Goal: Task Accomplishment & Management: Use online tool/utility

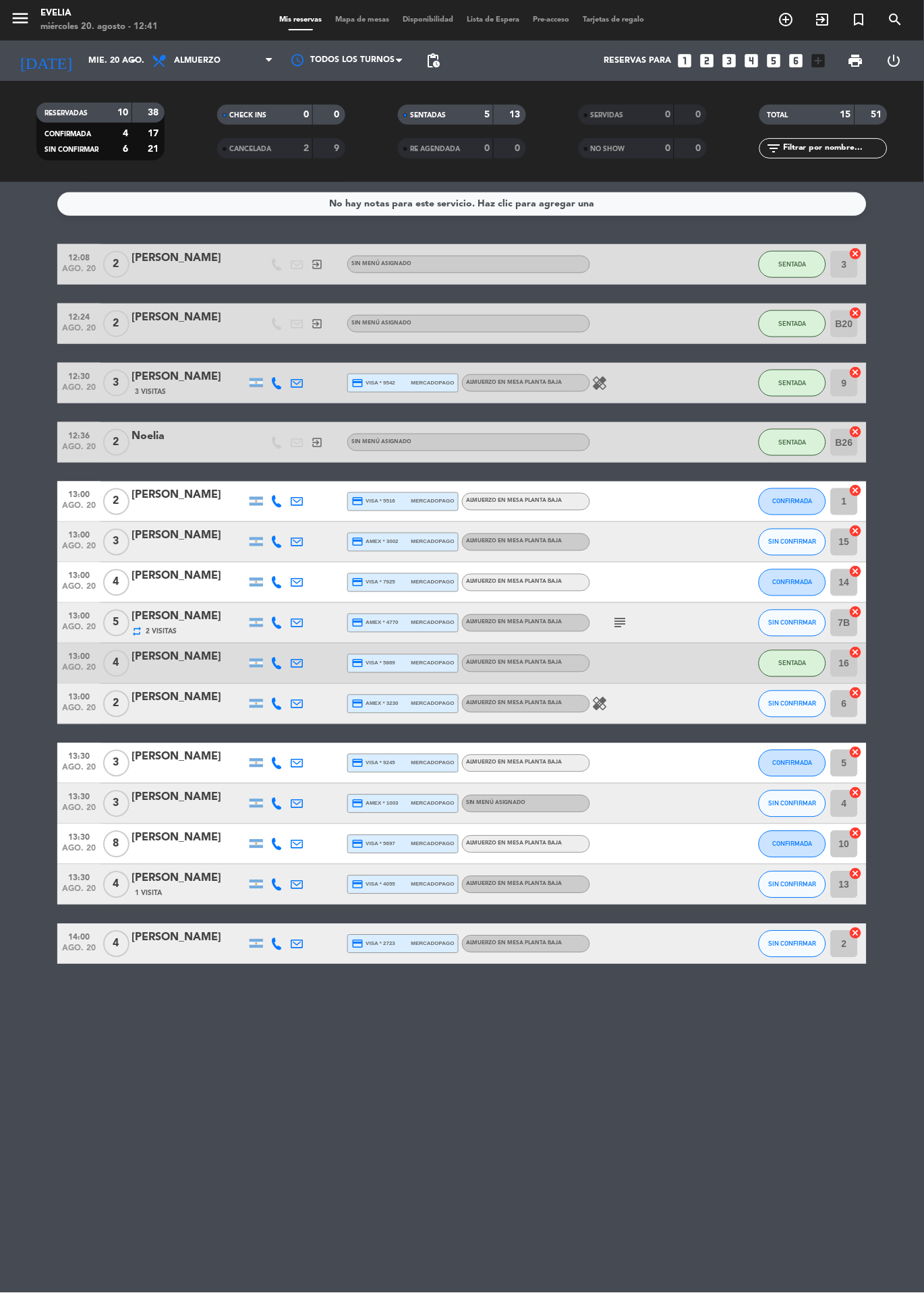
click at [351, 20] on span "Mapa de mesas" at bounding box center [363, 20] width 68 height 7
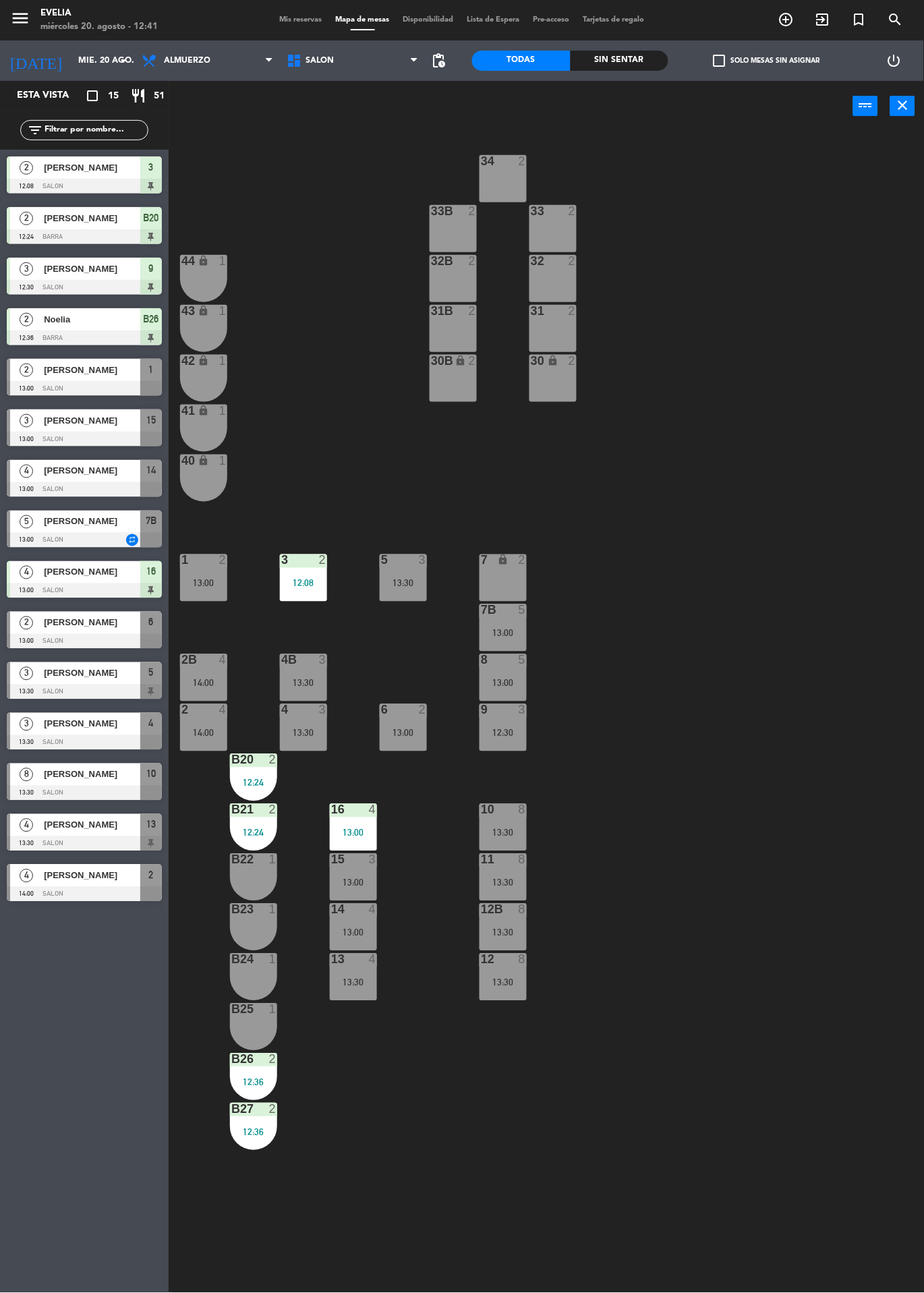
click at [614, 753] on div "34 2 33B 2 33 2 44 lock 1 32B 2 32 2 43 lock 1 31B 2 31 2 42 lock 1 30B lock 2 …" at bounding box center [551, 712] width 746 height 1161
click at [313, 484] on div "34 2 33B 2 33 2 44 lock 1 32B 2 32 2 43 lock 1 31B 2 31 2 42 lock 1 30B lock 2 …" at bounding box center [551, 712] width 746 height 1161
click at [708, 730] on div "34 2 33B 2 33 2 44 lock 1 32B 2 32 2 43 lock 1 31B 2 31 2 42 lock 1 30B lock 2 …" at bounding box center [551, 712] width 746 height 1161
click at [88, 434] on div at bounding box center [84, 439] width 155 height 15
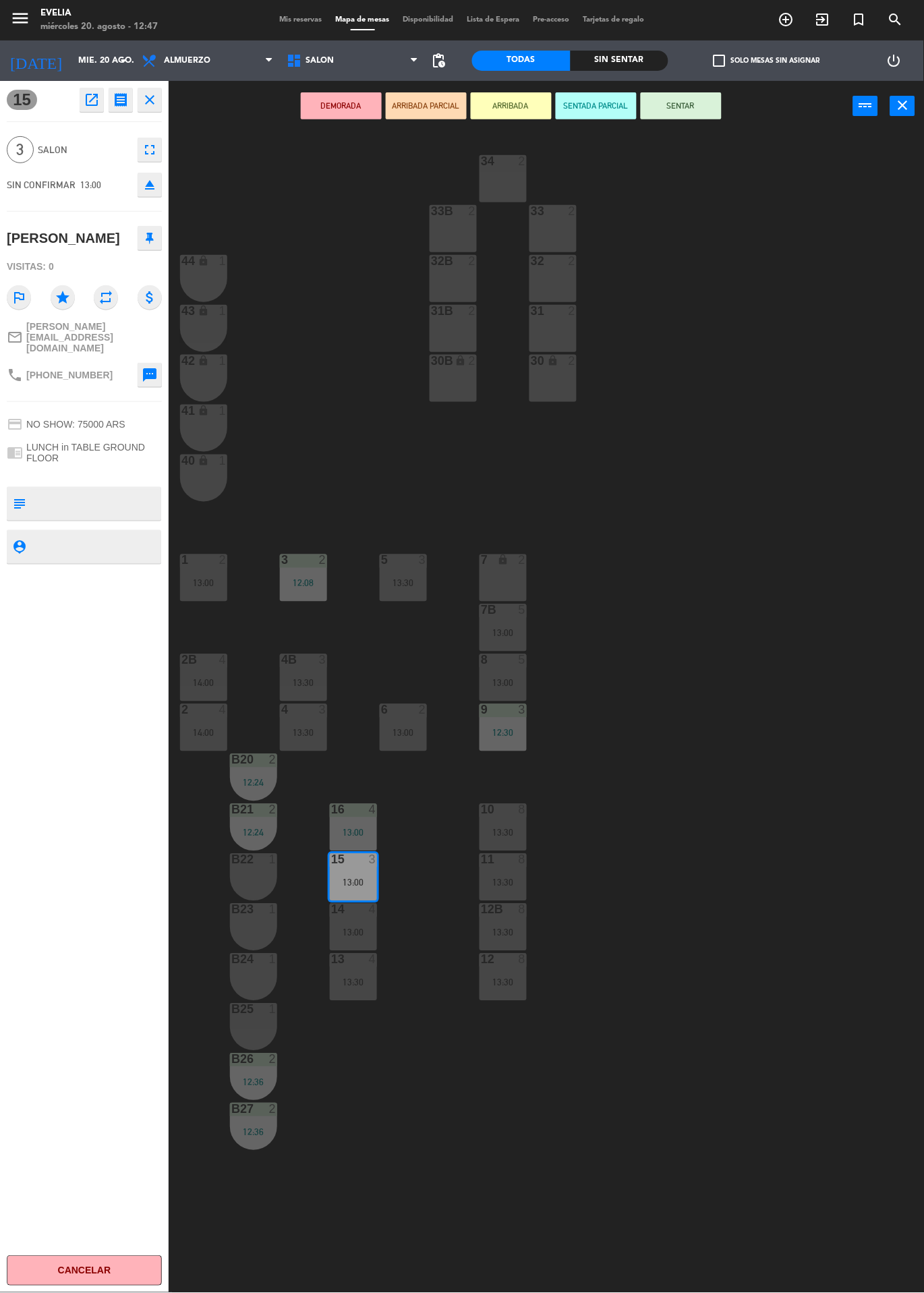
click at [757, 620] on div "34 2 33B 2 33 2 44 lock 1 32B 2 32 2 43 lock 1 31B 2 31 2 42 lock 1 30B lock 2 …" at bounding box center [551, 712] width 746 height 1161
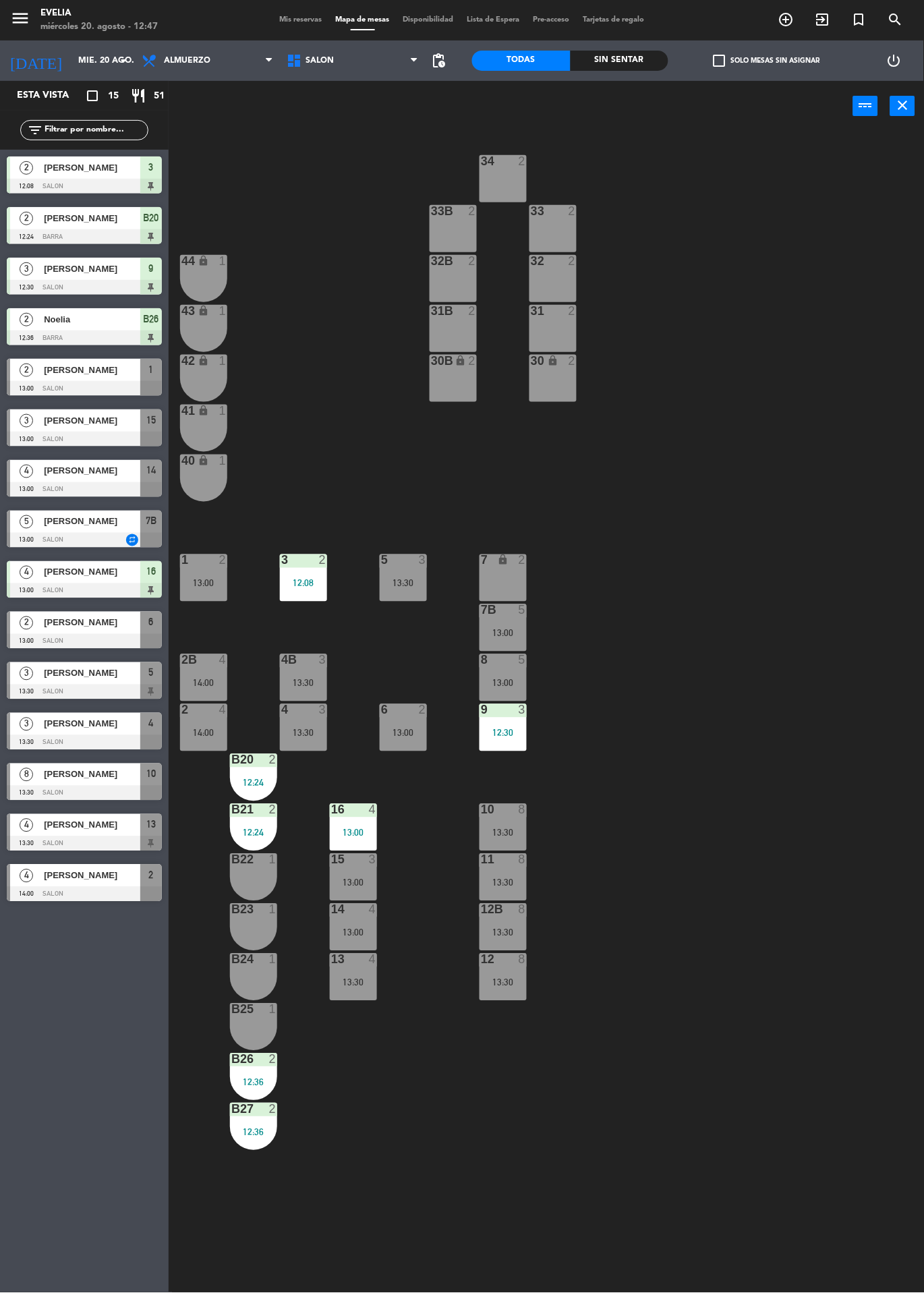
click at [351, 873] on div "15 3 13:00" at bounding box center [354, 878] width 47 height 47
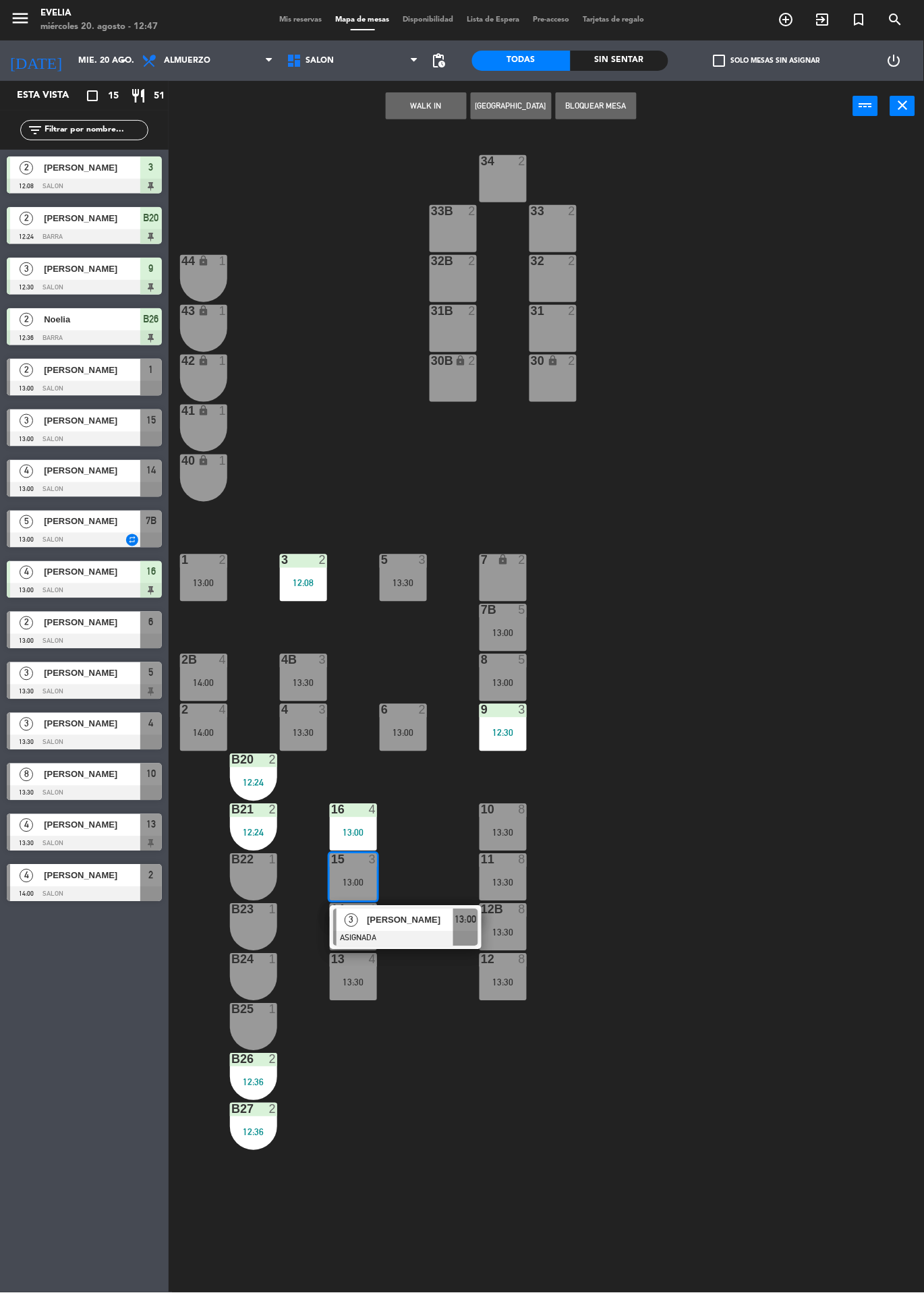
click at [405, 579] on div "13:30" at bounding box center [403, 583] width 47 height 9
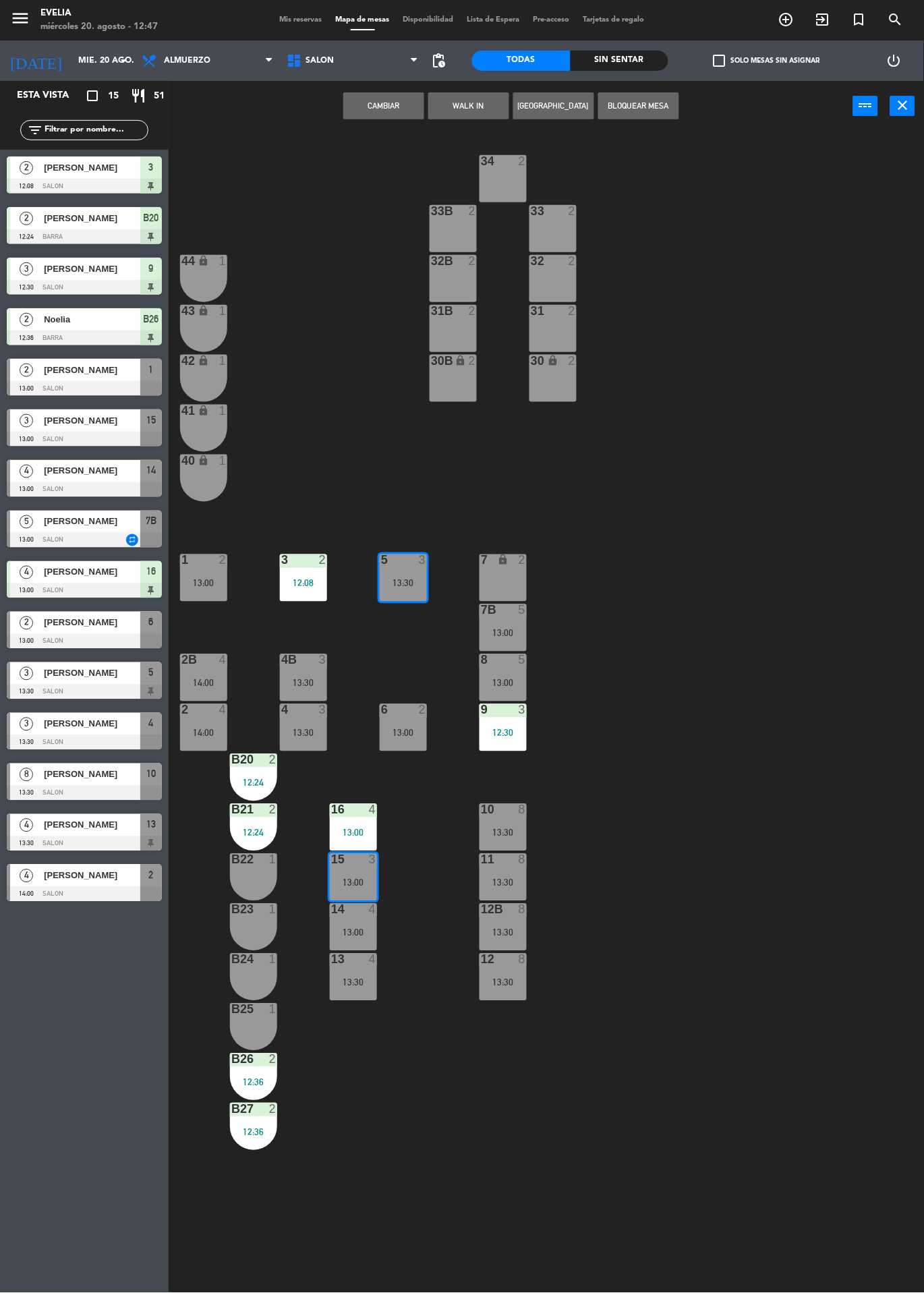
click at [365, 113] on button "Cambiar" at bounding box center [384, 106] width 81 height 27
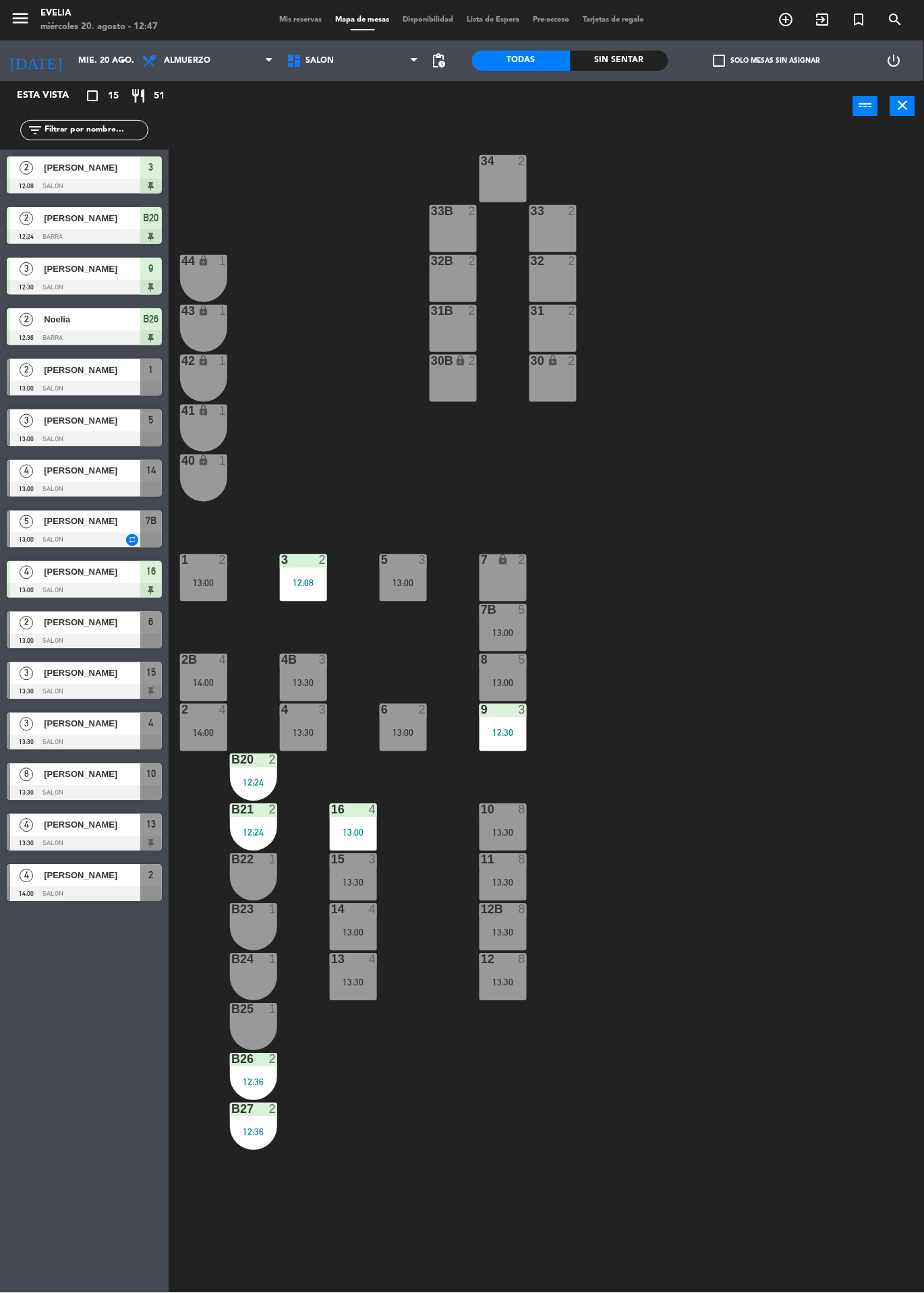
click at [412, 578] on div "13:00" at bounding box center [403, 583] width 47 height 10
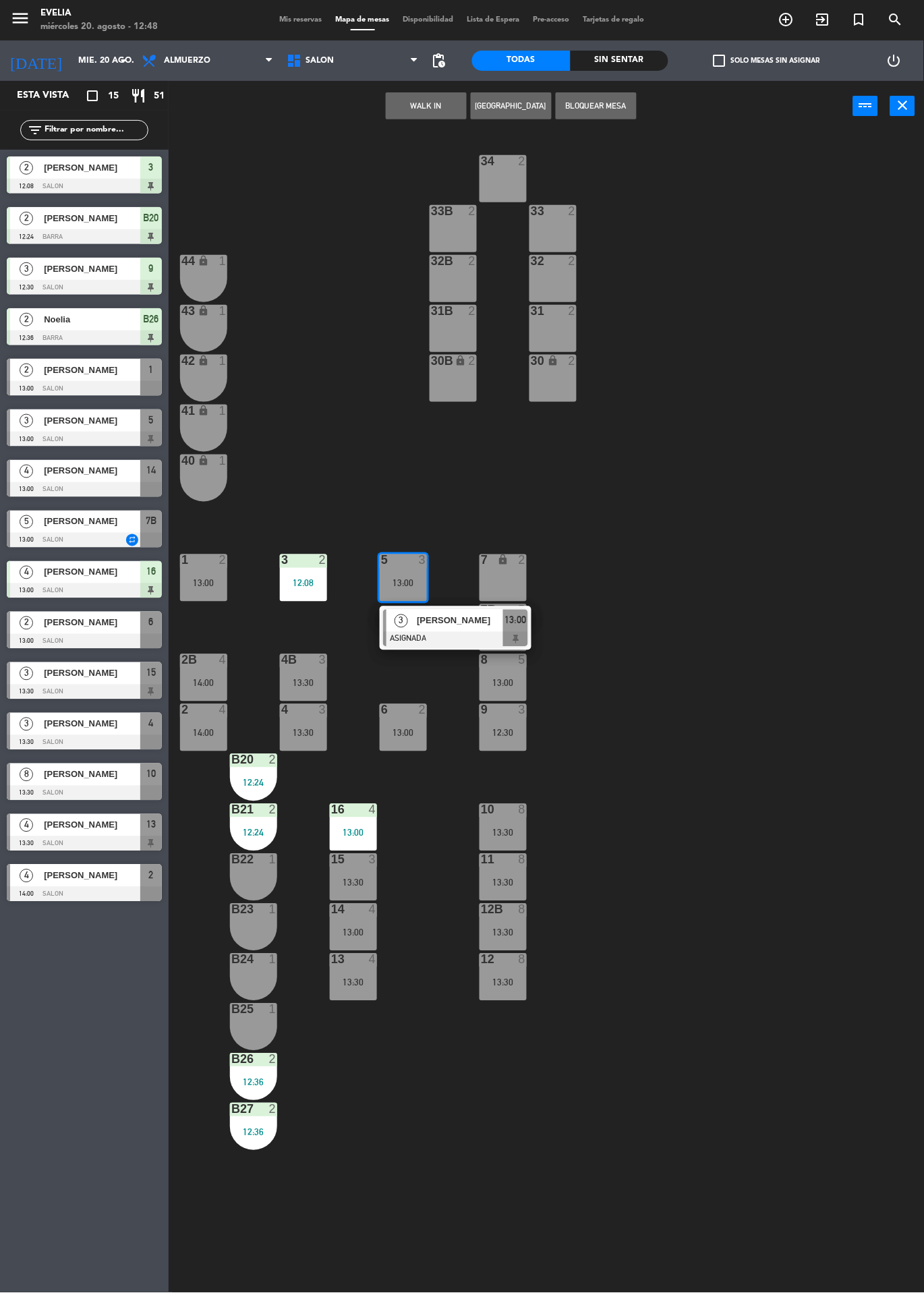
click at [697, 568] on div "34 2 33B 2 33 2 44 lock 1 32B 2 32 2 43 lock 1 31B 2 31 2 42 lock 1 30B lock 2 …" at bounding box center [551, 712] width 746 height 1161
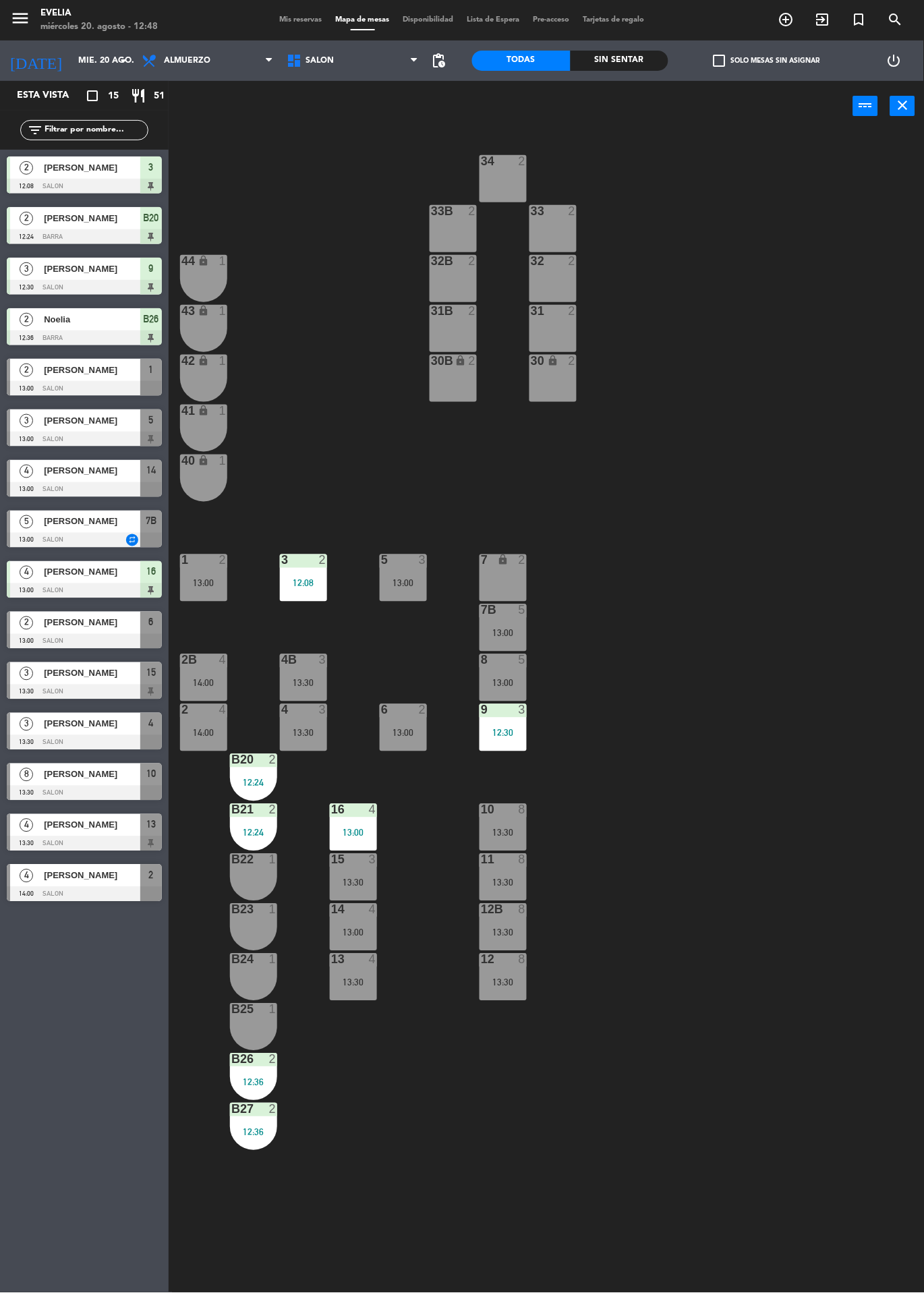
click at [401, 576] on div "5 3 13:00" at bounding box center [403, 578] width 47 height 47
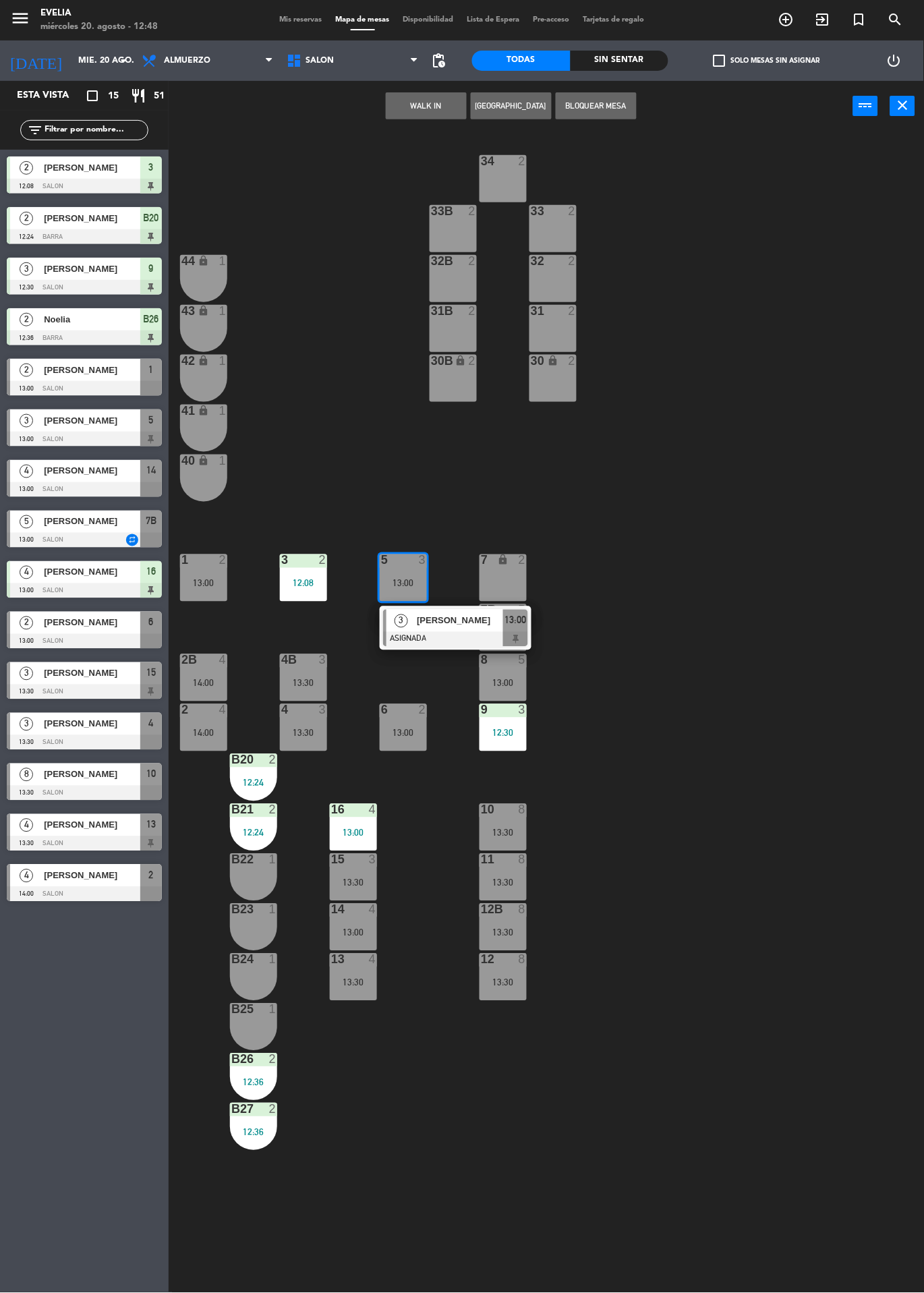
click at [352, 861] on div at bounding box center [354, 860] width 22 height 12
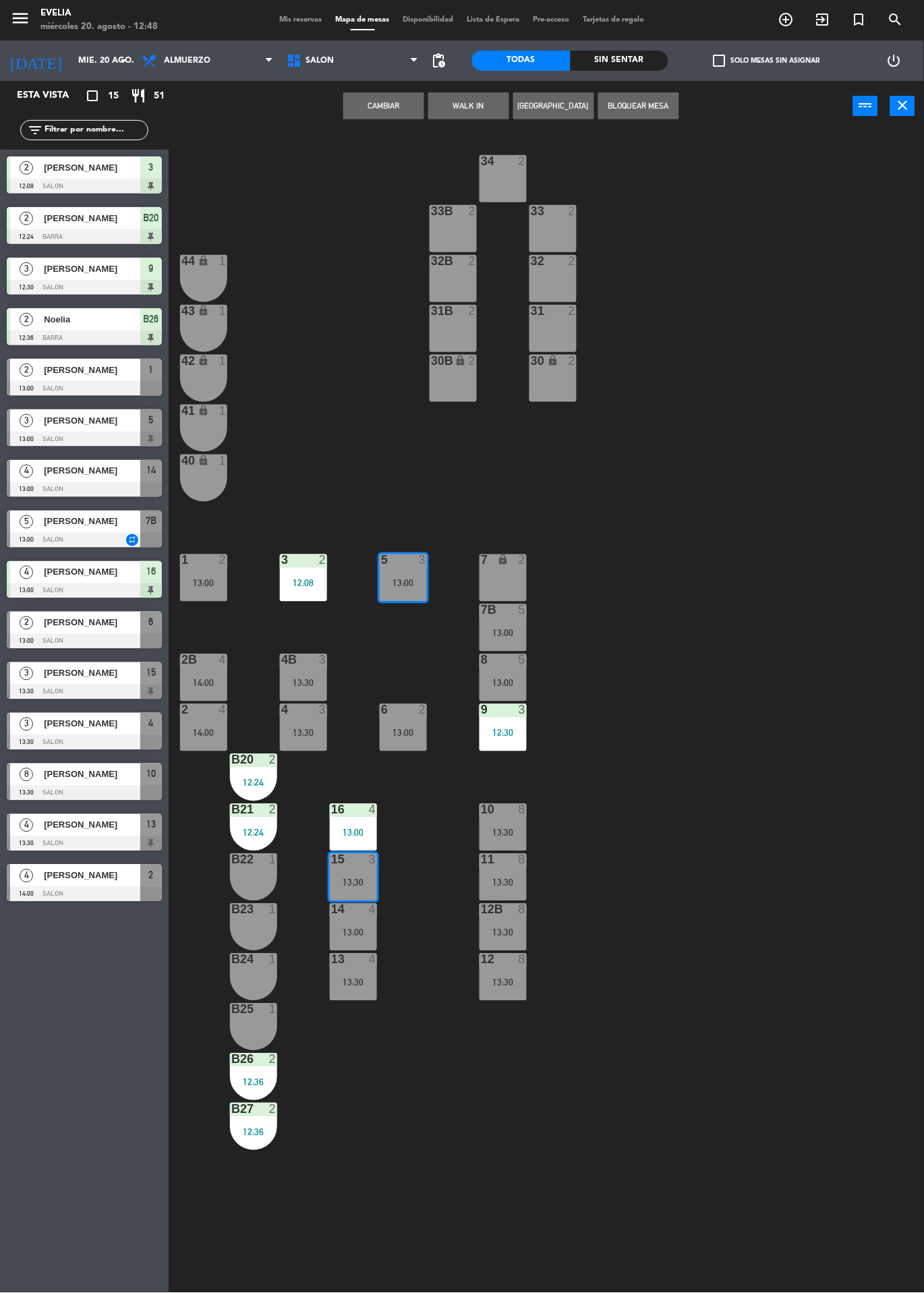
click at [721, 828] on div "34 2 33B 2 33 2 44 lock 1 32B 2 32 2 43 lock 1 31B 2 31 2 42 lock 1 30B lock 2 …" at bounding box center [551, 712] width 746 height 1161
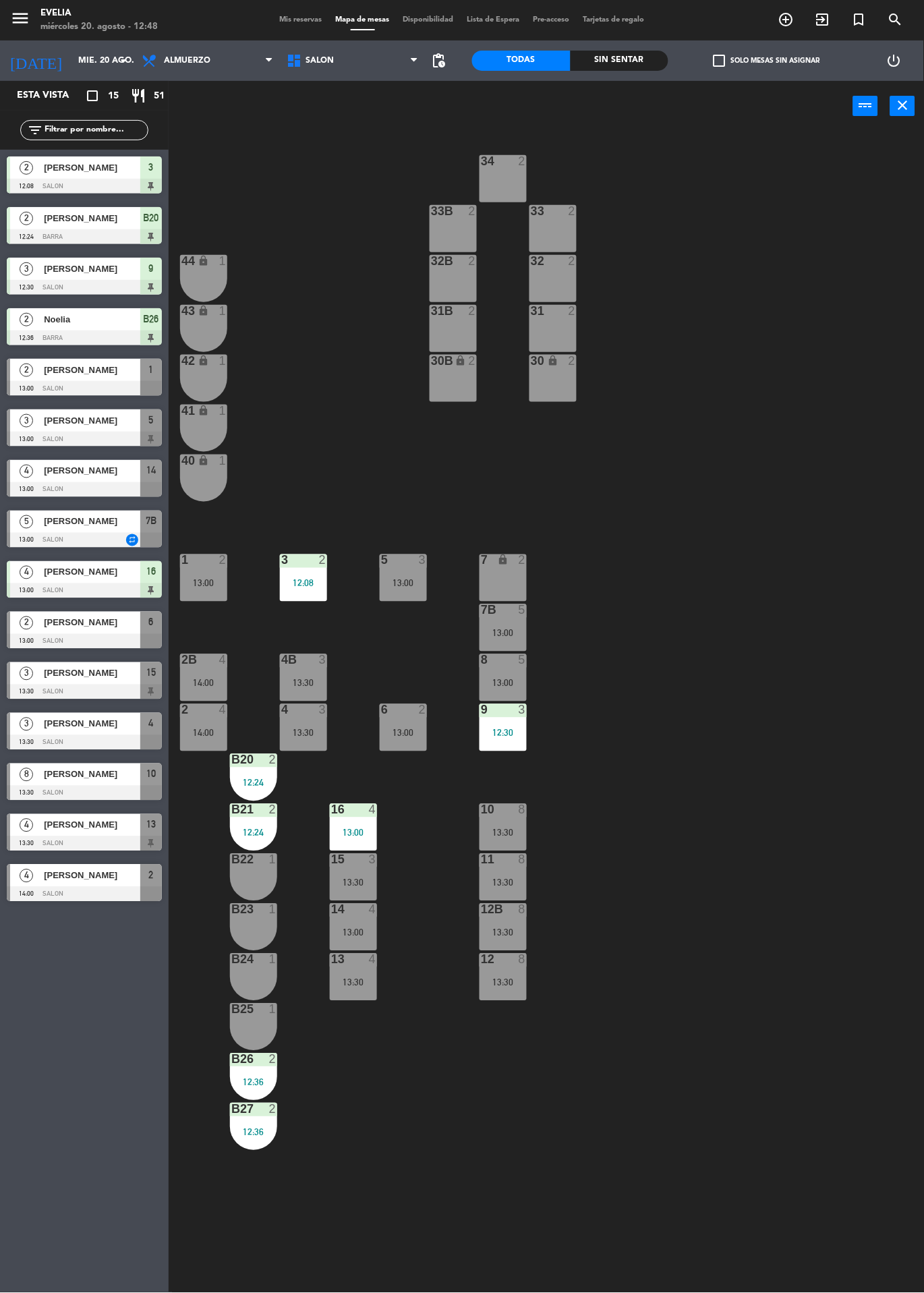
click at [345, 874] on div "15 3 13:30" at bounding box center [354, 878] width 47 height 47
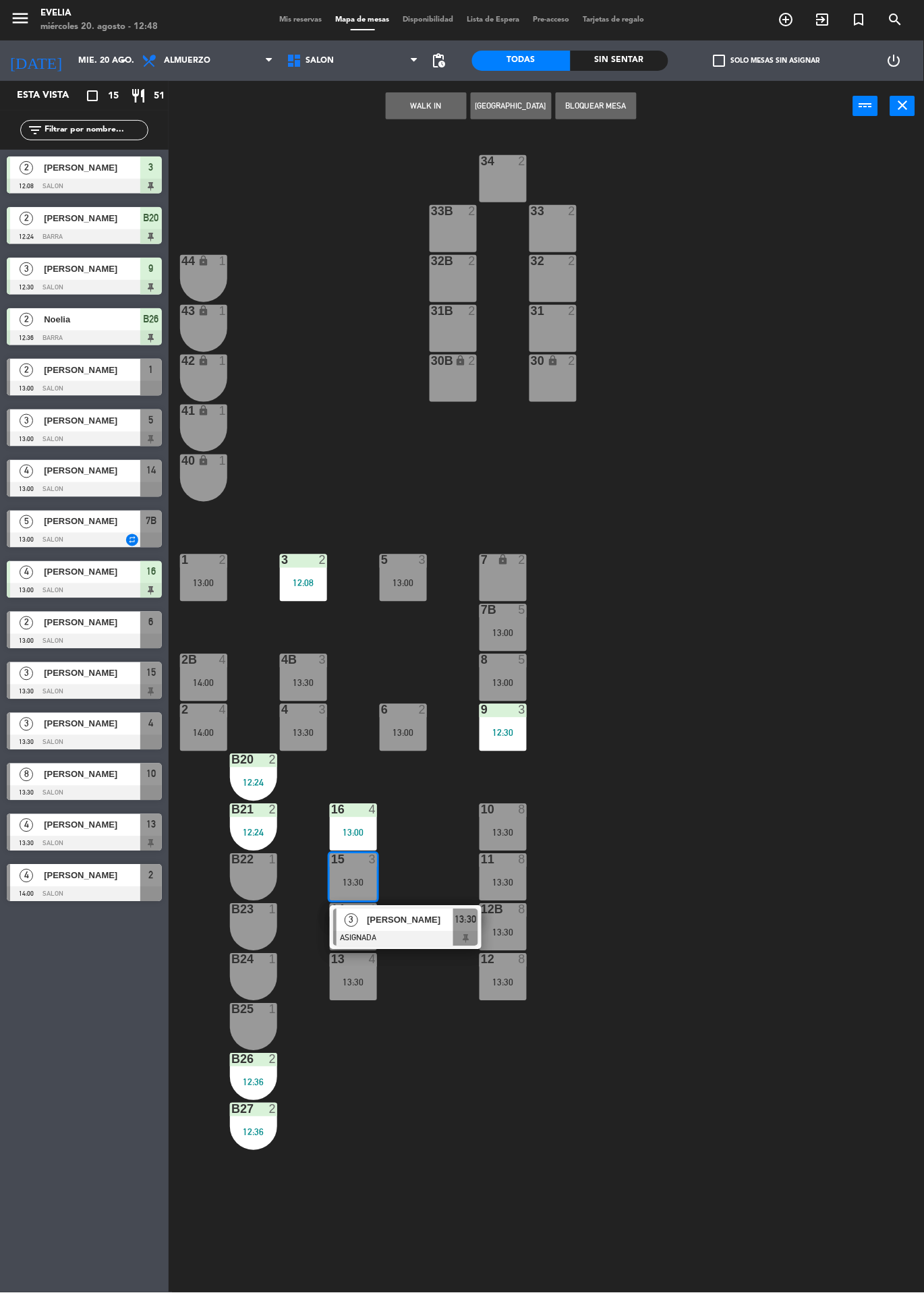
click at [706, 745] on div "34 2 33B 2 33 2 44 lock 1 32B 2 32 2 43 lock 1 31B 2 31 2 42 lock 1 30B lock 2 …" at bounding box center [551, 712] width 746 height 1161
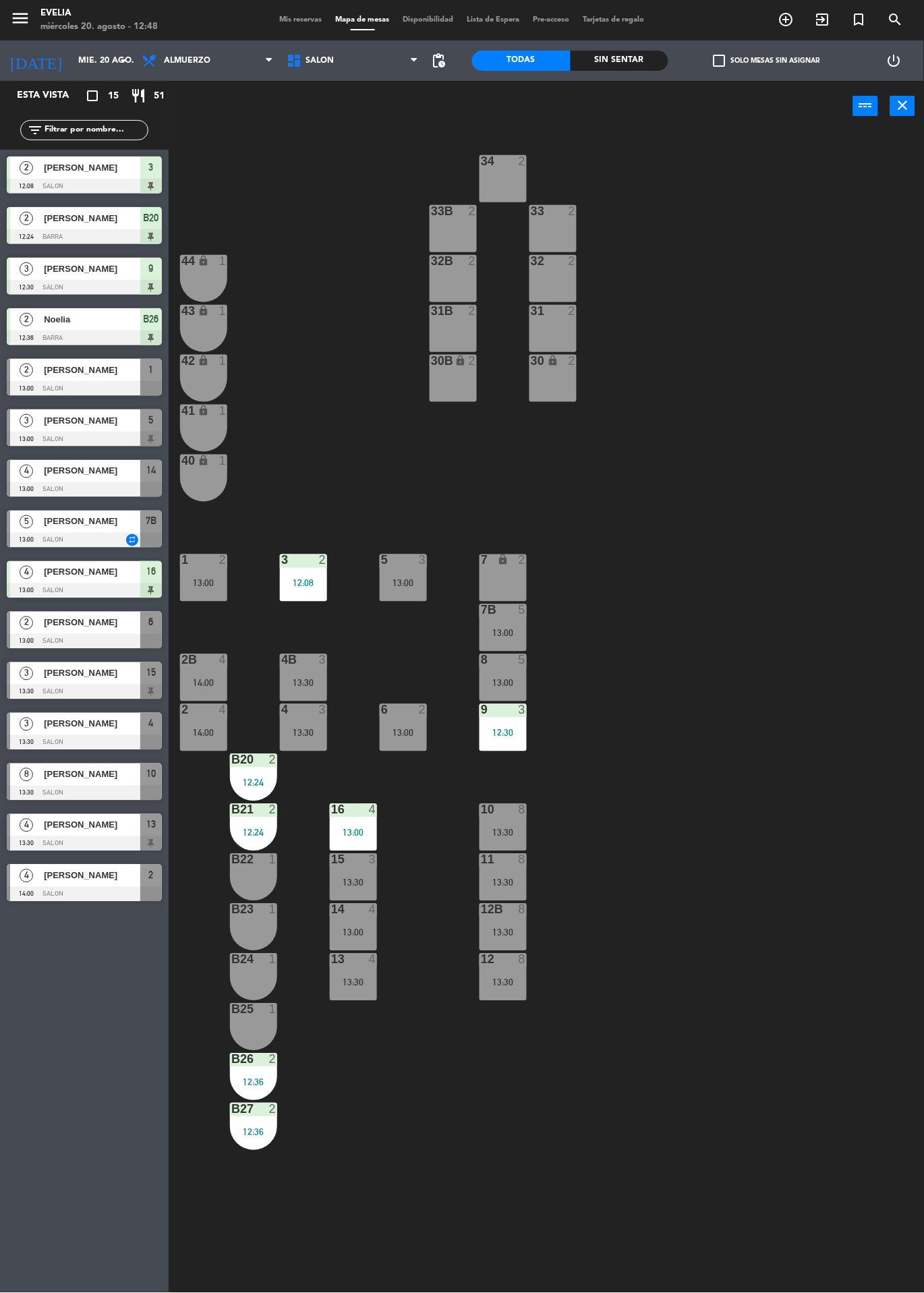
click at [359, 911] on div at bounding box center [354, 910] width 22 height 12
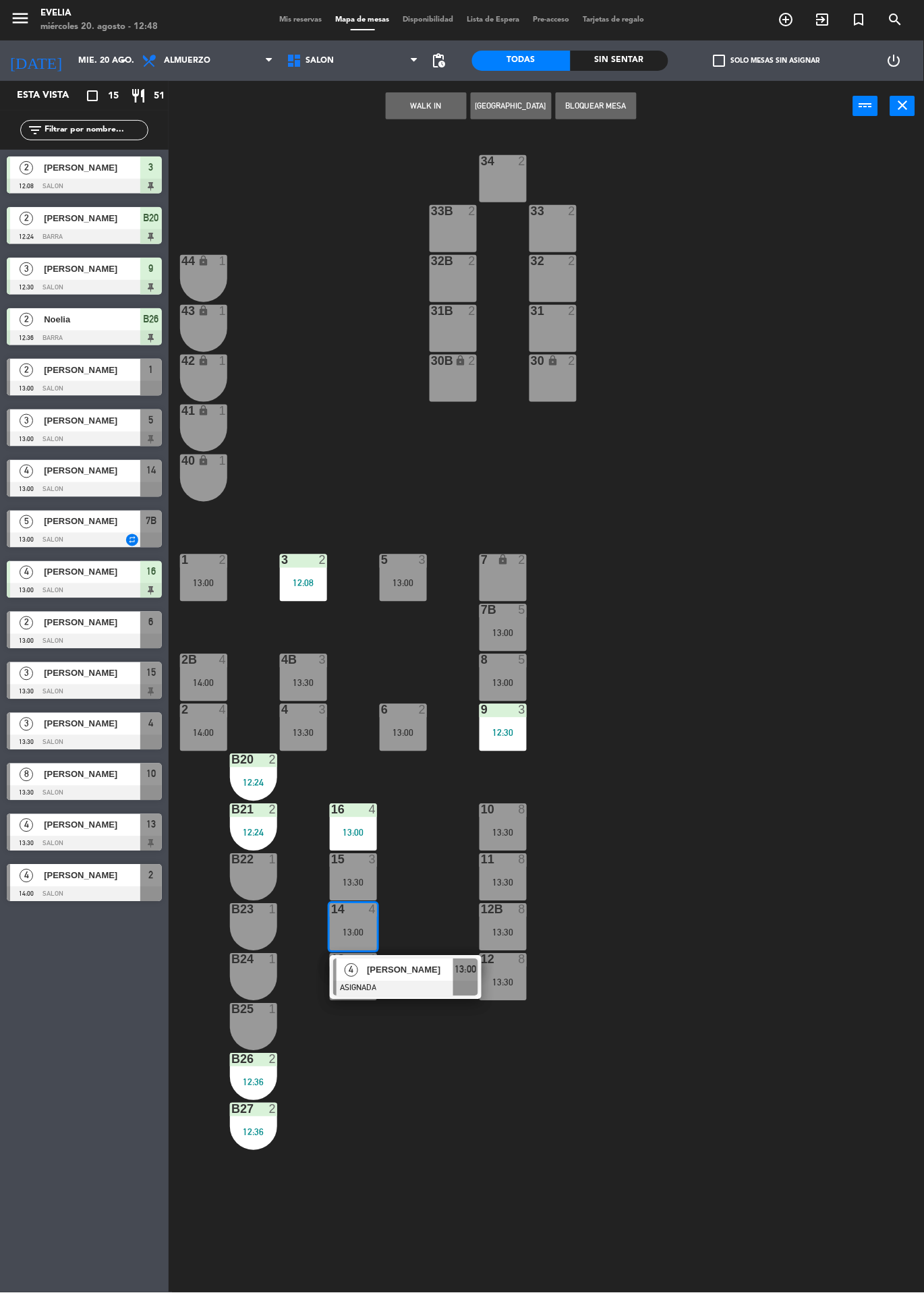
click at [406, 579] on div "13:00" at bounding box center [403, 583] width 47 height 9
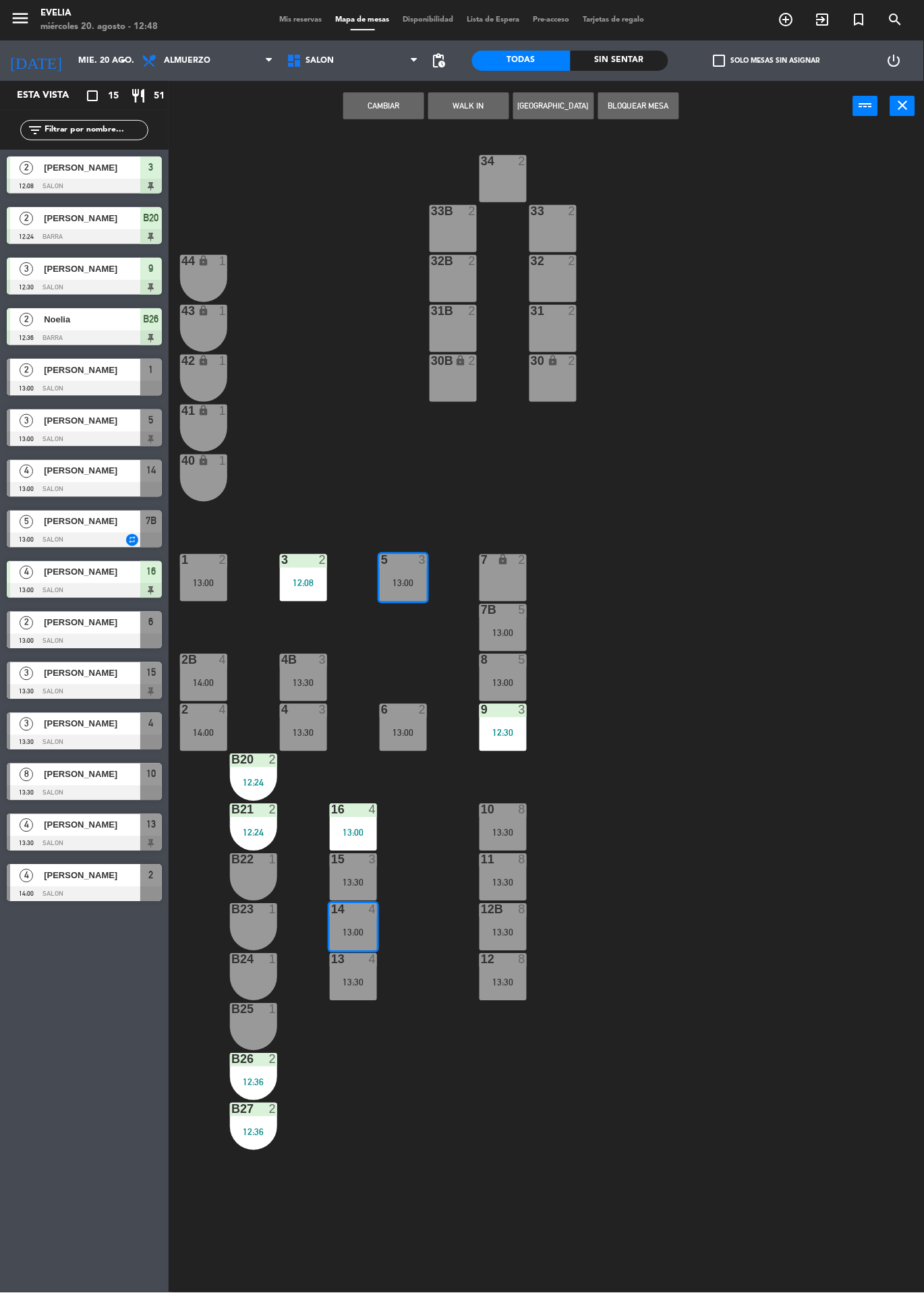
click at [366, 107] on button "Cambiar" at bounding box center [384, 106] width 81 height 27
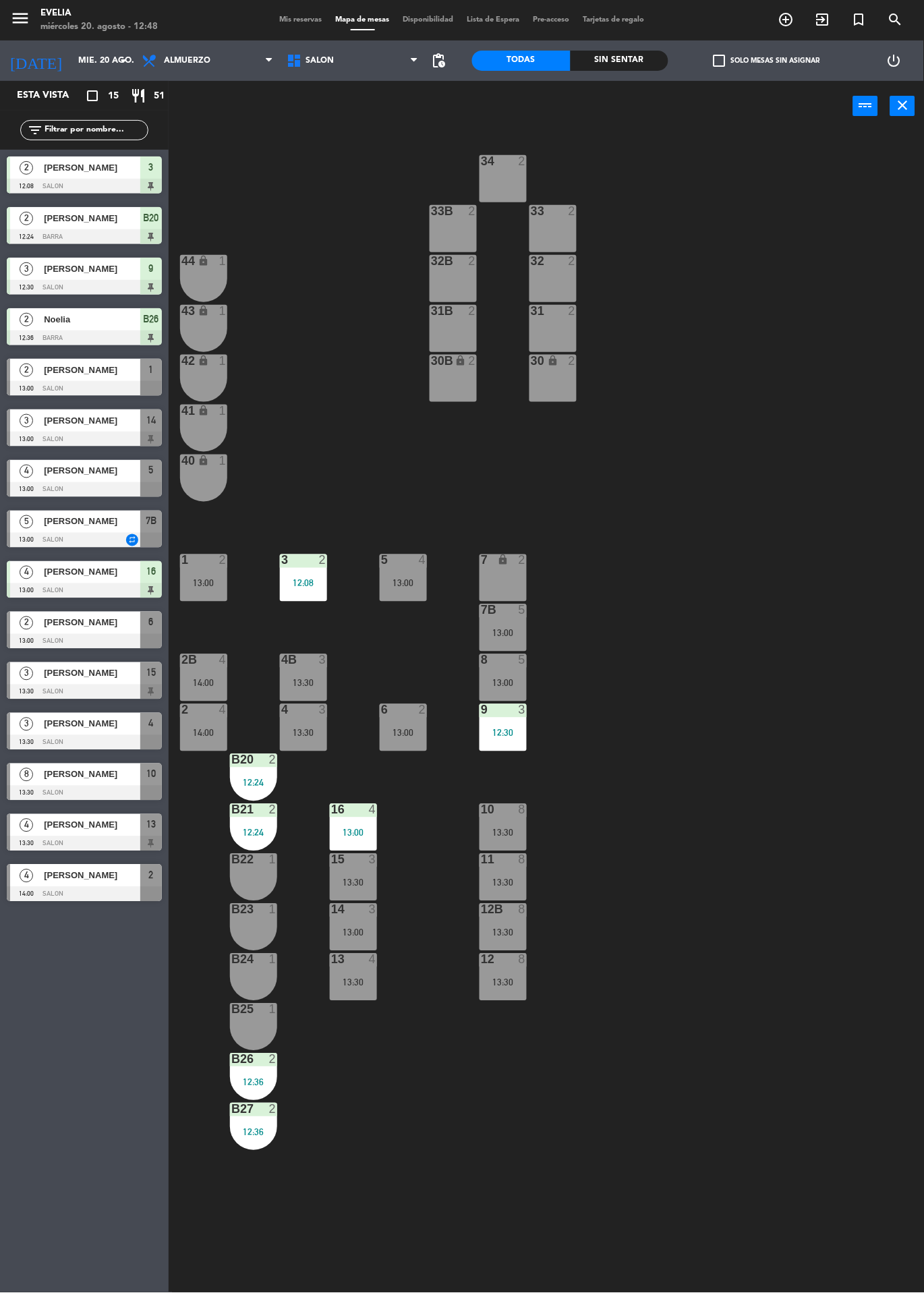
click at [405, 576] on div "5 4 13:00" at bounding box center [403, 578] width 47 height 47
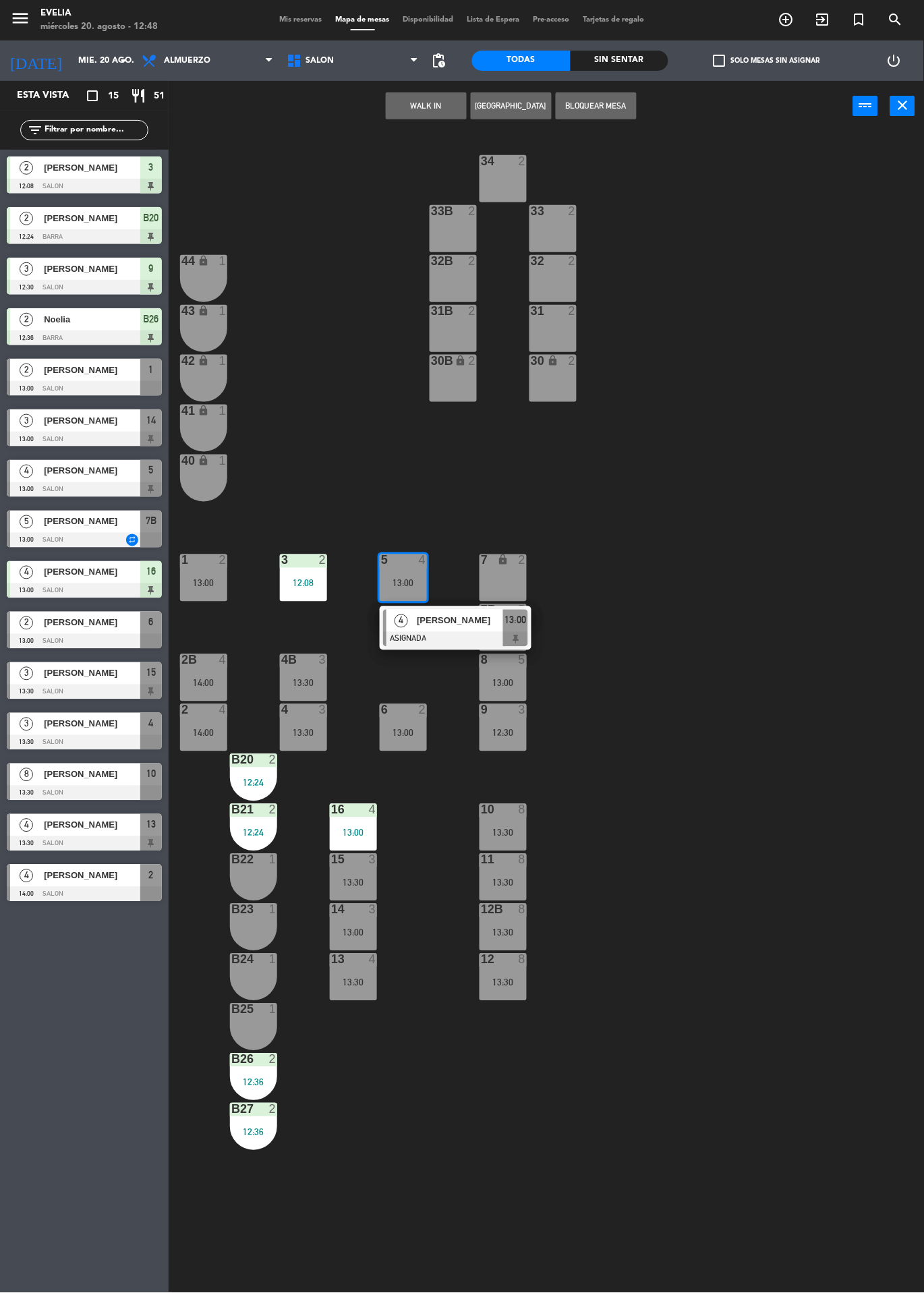
click at [435, 628] on span "[PERSON_NAME]" at bounding box center [460, 621] width 86 height 14
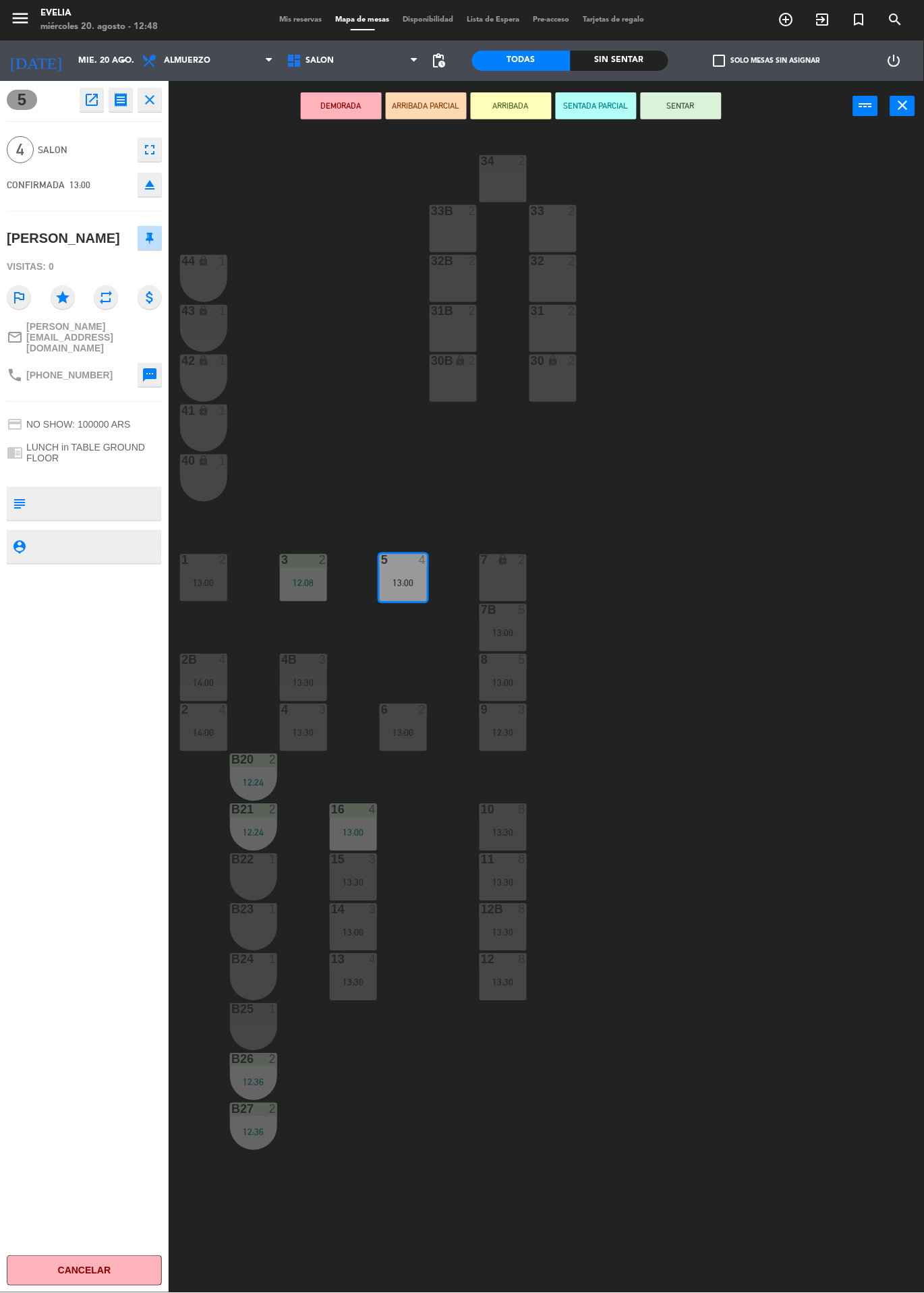
click at [751, 344] on div "34 2 33B 2 33 2 44 lock 1 32B 2 32 2 43 lock 1 31B 2 31 2 42 lock 1 30B lock 2 …" at bounding box center [551, 712] width 746 height 1161
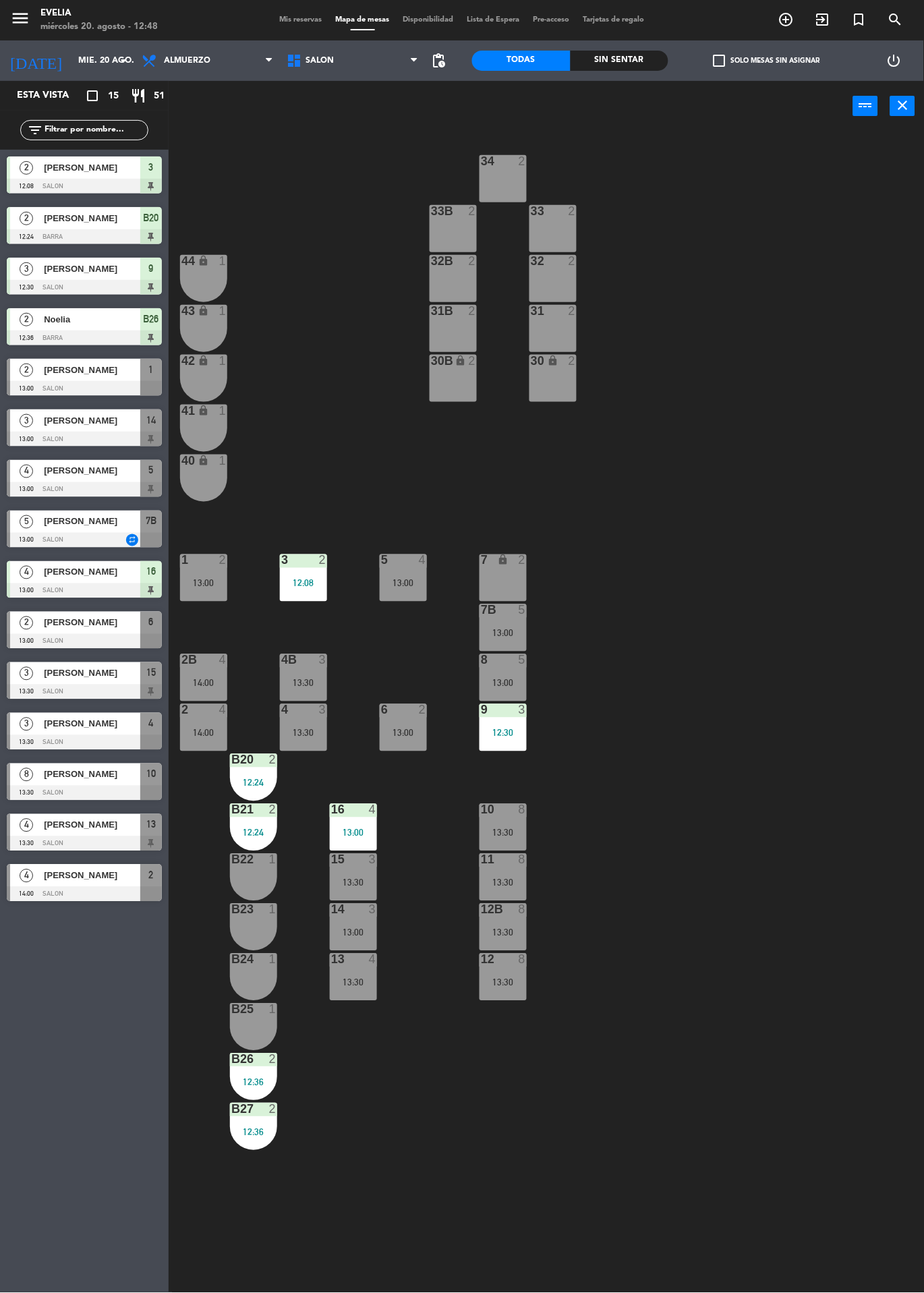
click at [392, 569] on div "5 4 13:00" at bounding box center [403, 578] width 47 height 47
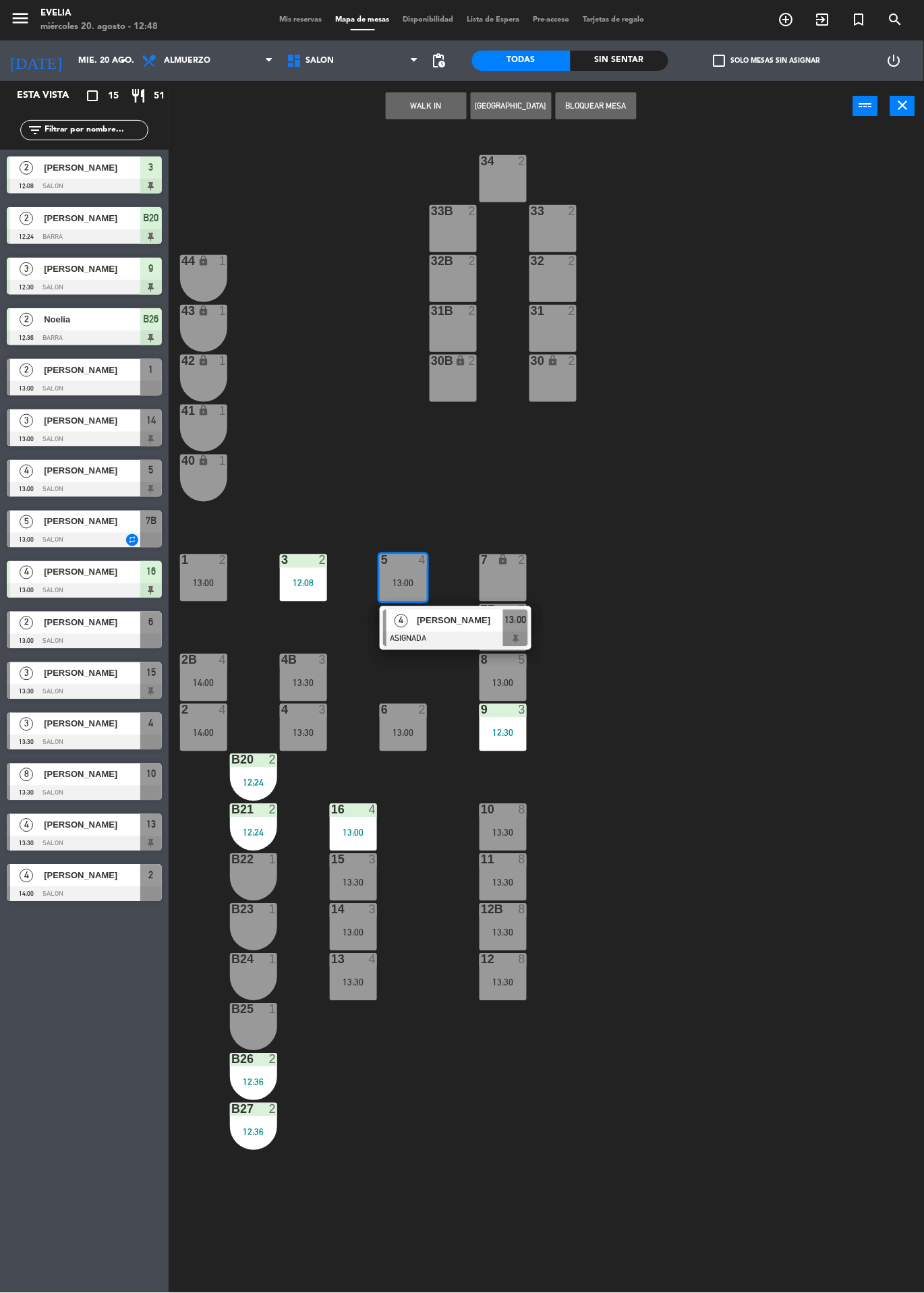
click at [442, 623] on span "[PERSON_NAME]" at bounding box center [460, 621] width 86 height 14
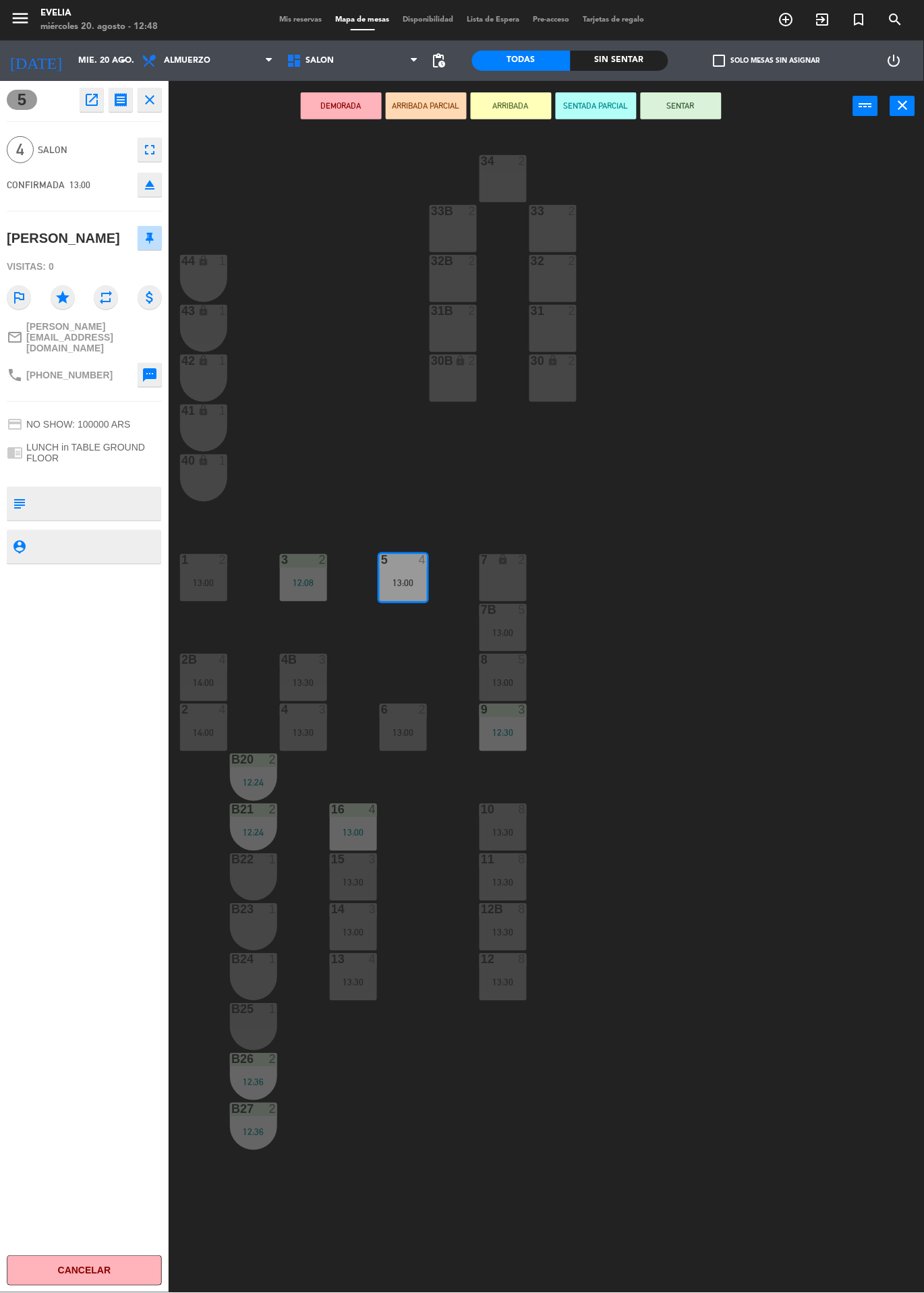
click at [702, 104] on button "SENTAR" at bounding box center [681, 106] width 81 height 27
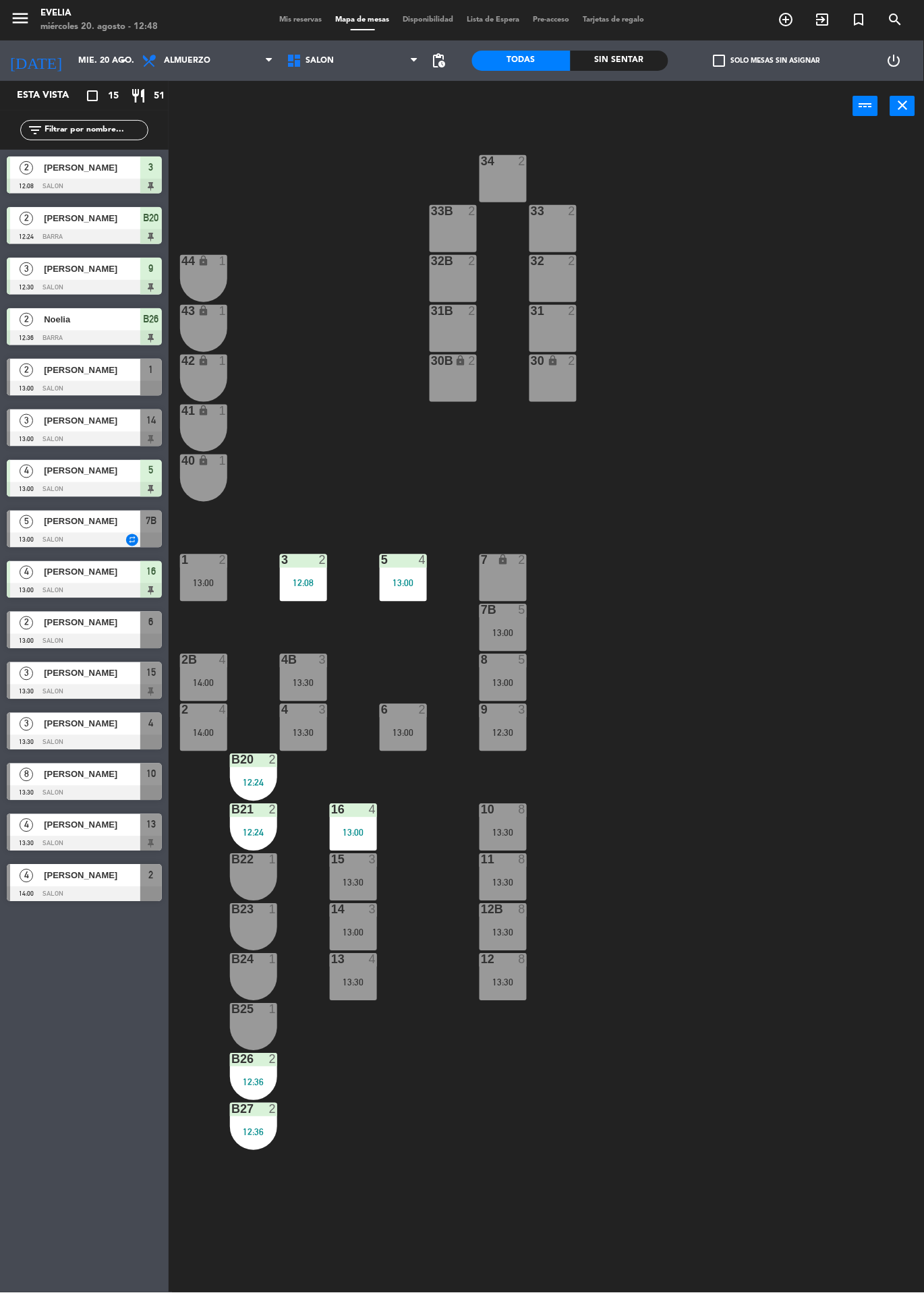
click at [13, 14] on icon "menu" at bounding box center [20, 18] width 20 height 20
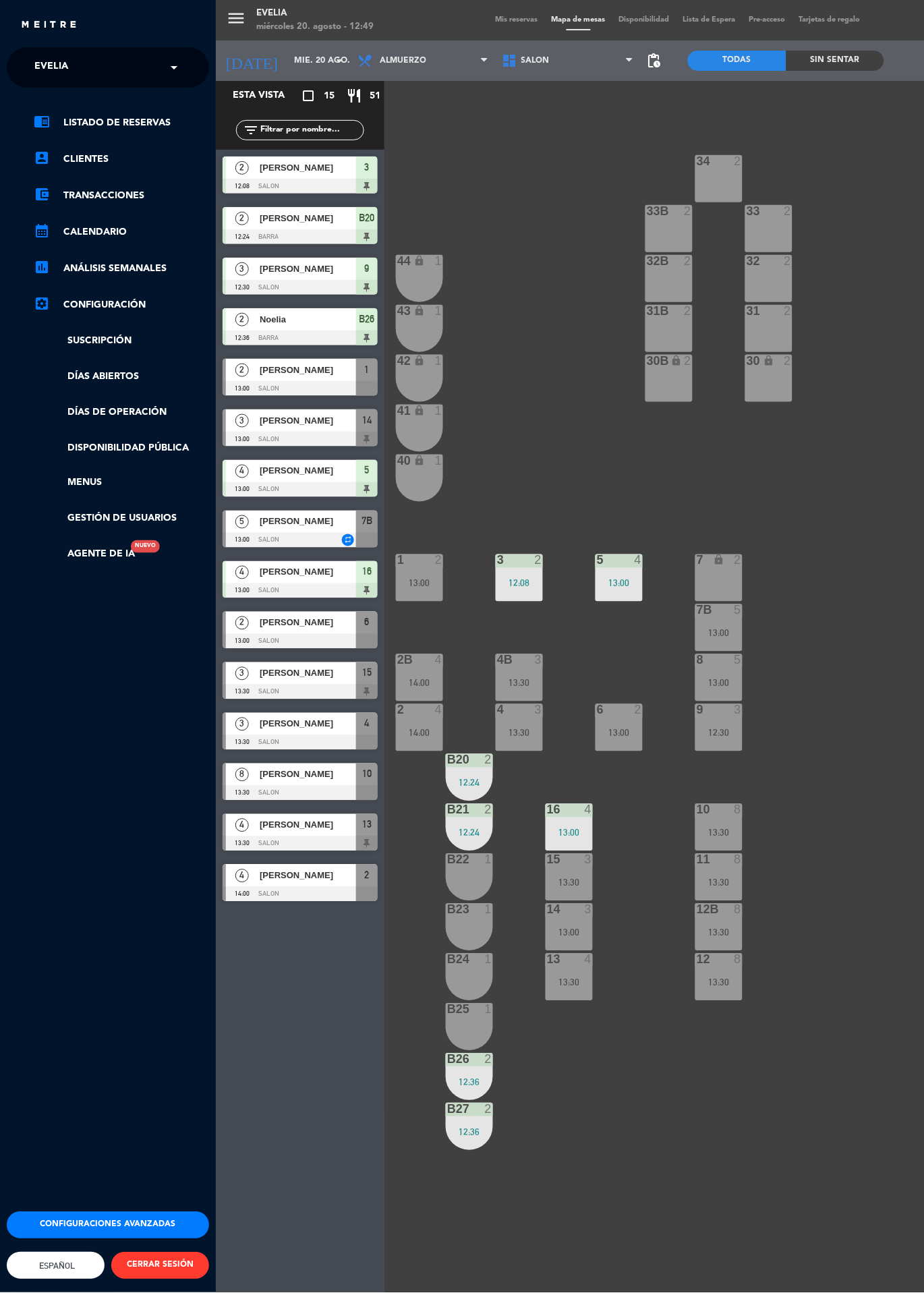
click at [555, 412] on div "menu [PERSON_NAME] miércoles 20. agosto - 12:49 Mis reservas Mapa de mesas Disp…" at bounding box center [678, 646] width 924 height 1293
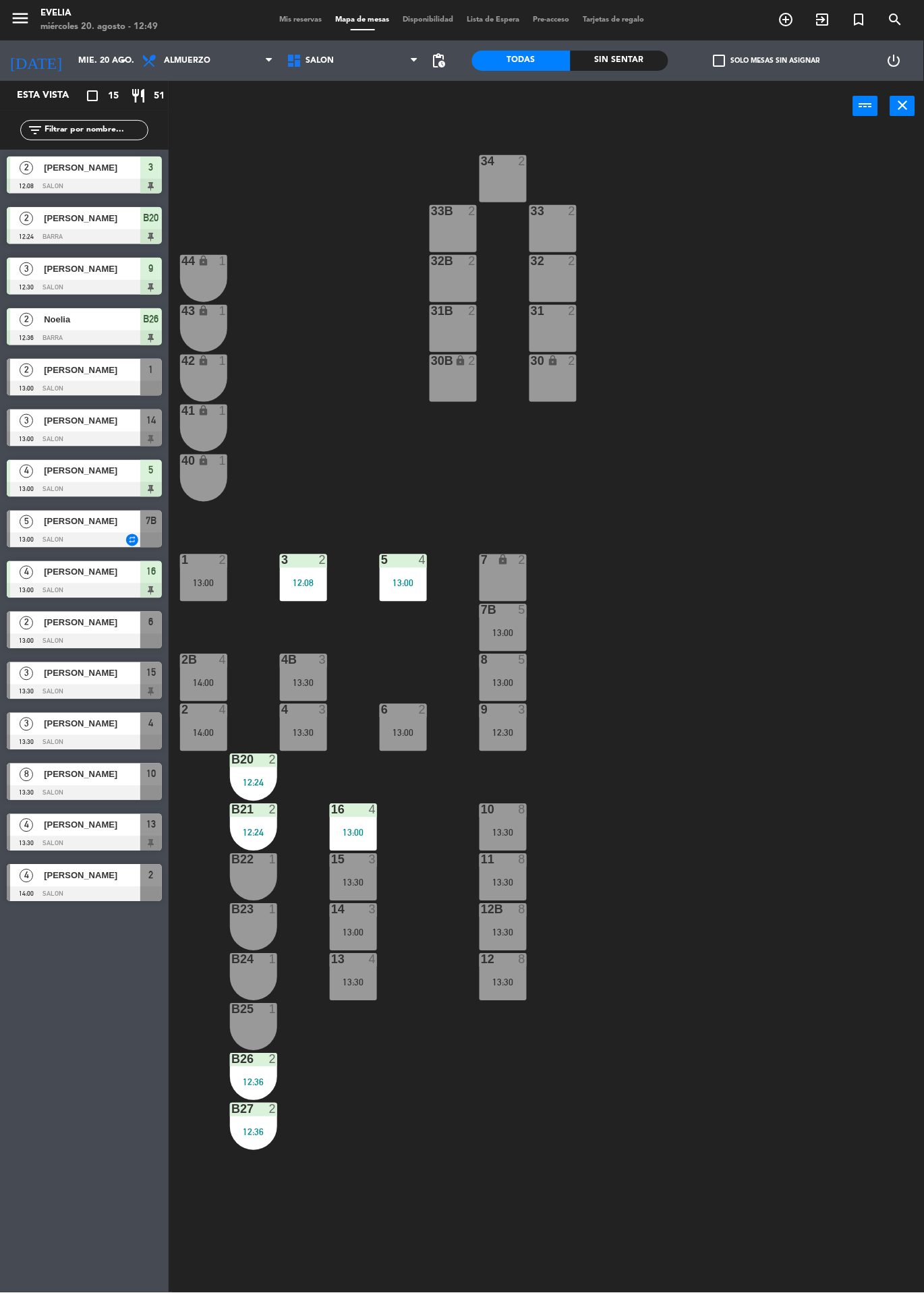
click at [777, 680] on div "34 2 33B 2 33 2 44 lock 1 32B 2 32 2 43 lock 1 31B 2 31 2 42 lock 1 30B lock 2 …" at bounding box center [551, 712] width 746 height 1161
click at [787, 560] on div "34 2 33B 2 33 2 44 lock 1 32B 2 32 2 43 lock 1 31B 2 31 2 42 lock 1 30B lock 2 …" at bounding box center [551, 712] width 746 height 1161
click at [795, 19] on icon "exit_to_app" at bounding box center [786, 19] width 17 height 17
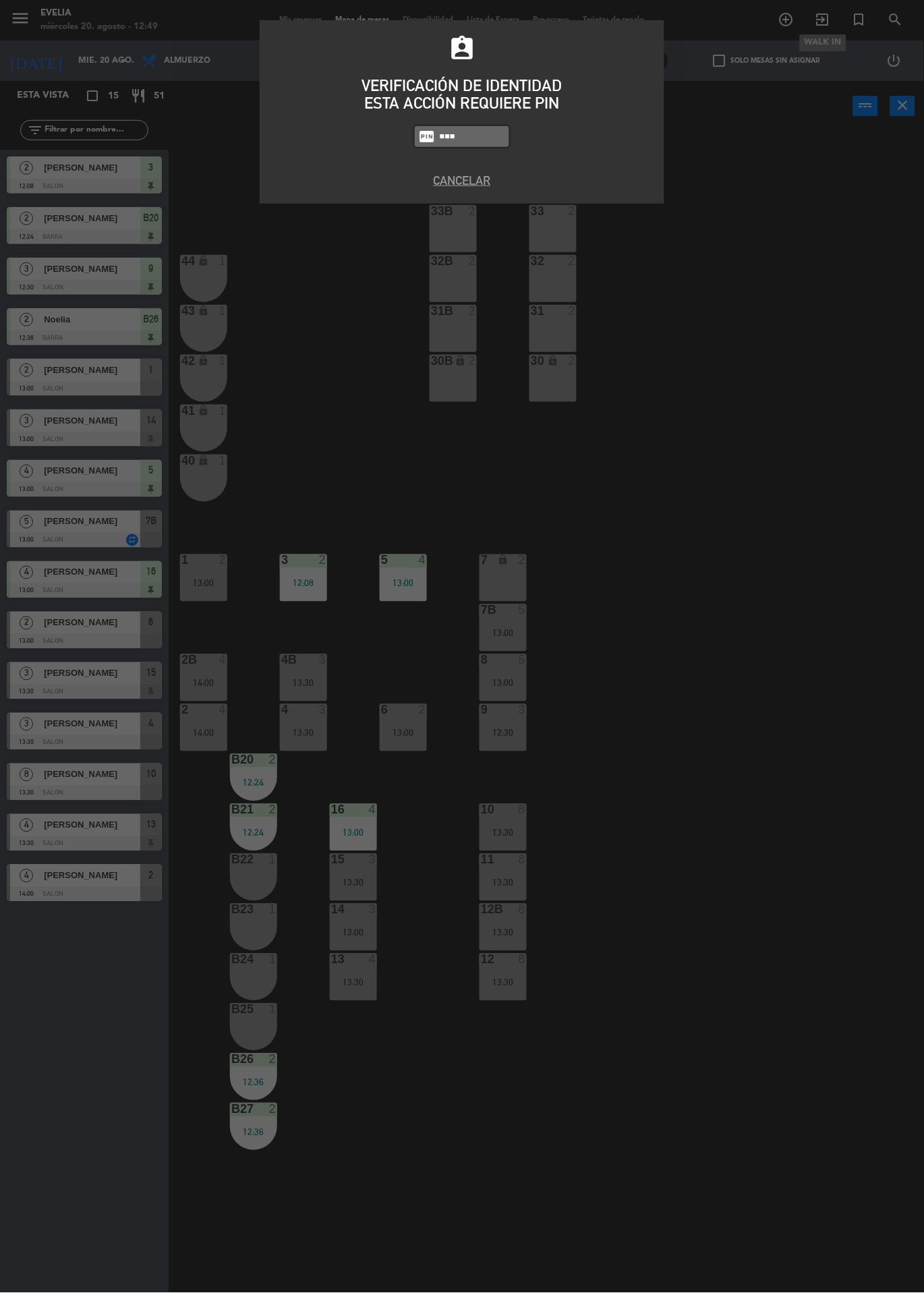
type input "9101"
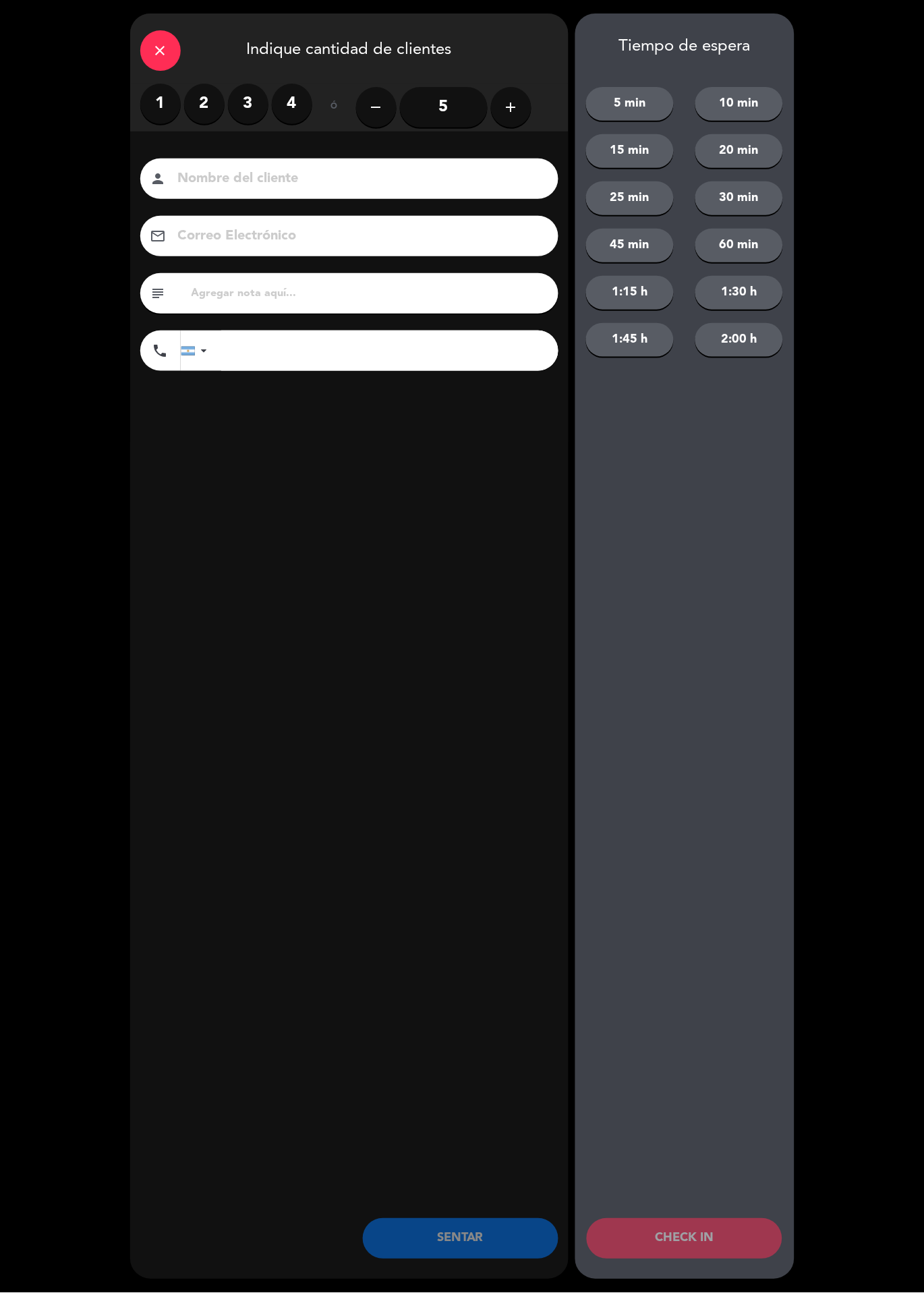
click at [289, 180] on input at bounding box center [359, 179] width 364 height 24
click at [142, 121] on div "1 2 3 4" at bounding box center [226, 103] width 172 height 40
click at [156, 93] on label "1" at bounding box center [160, 103] width 40 height 40
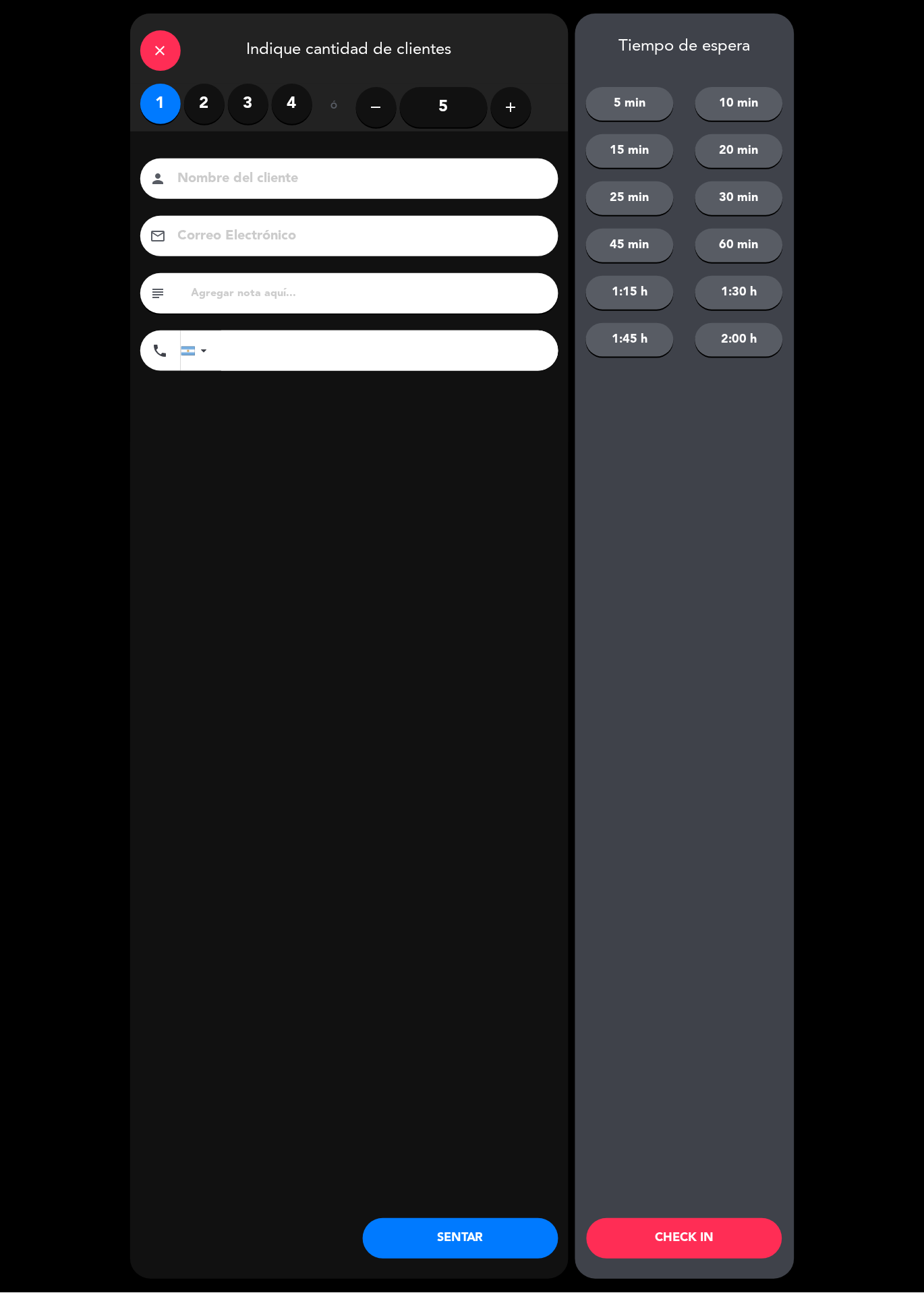
click at [269, 185] on input at bounding box center [359, 179] width 364 height 24
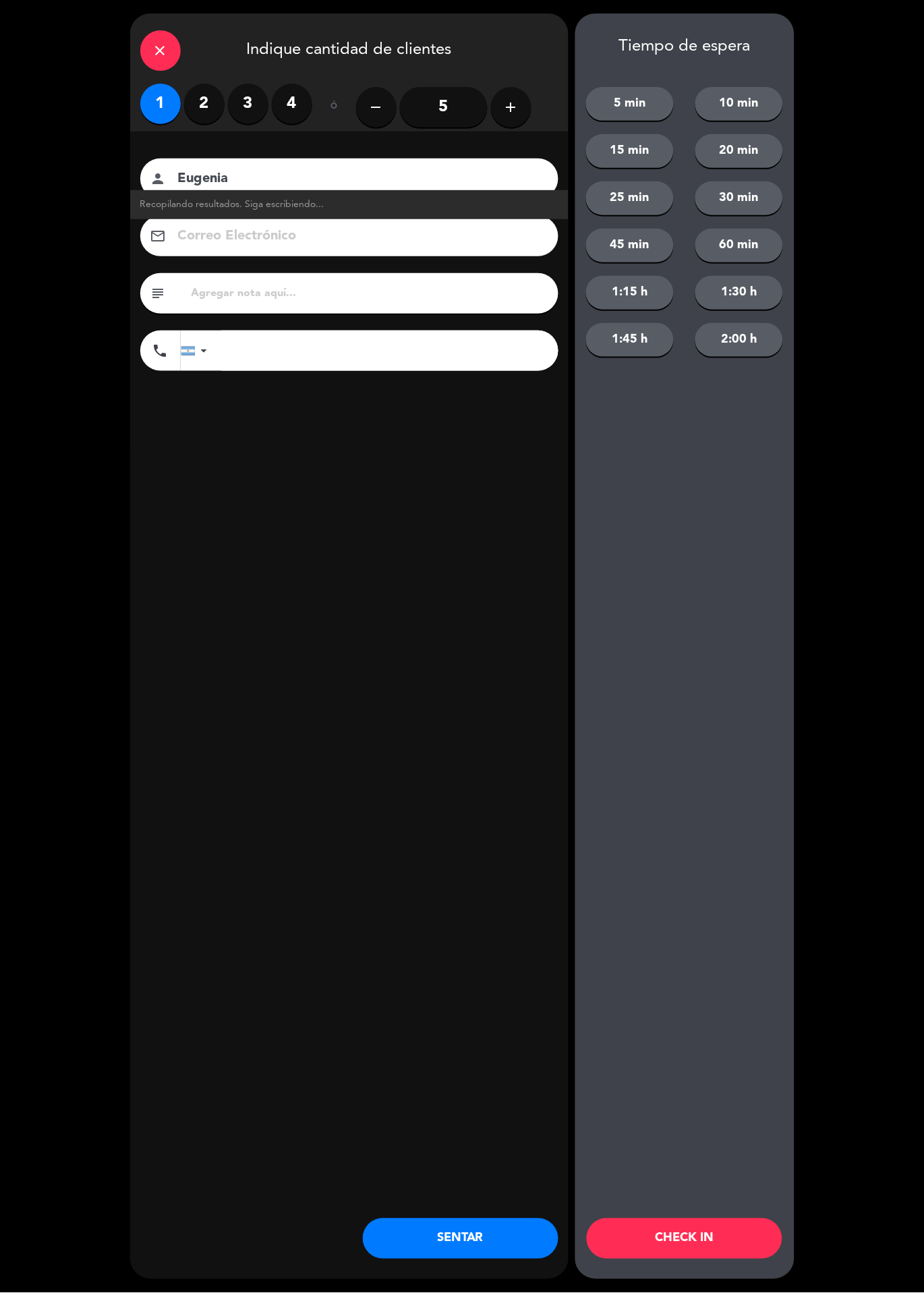
type input "Eugenia"
click at [471, 1225] on button "SENTAR" at bounding box center [461, 1239] width 195 height 40
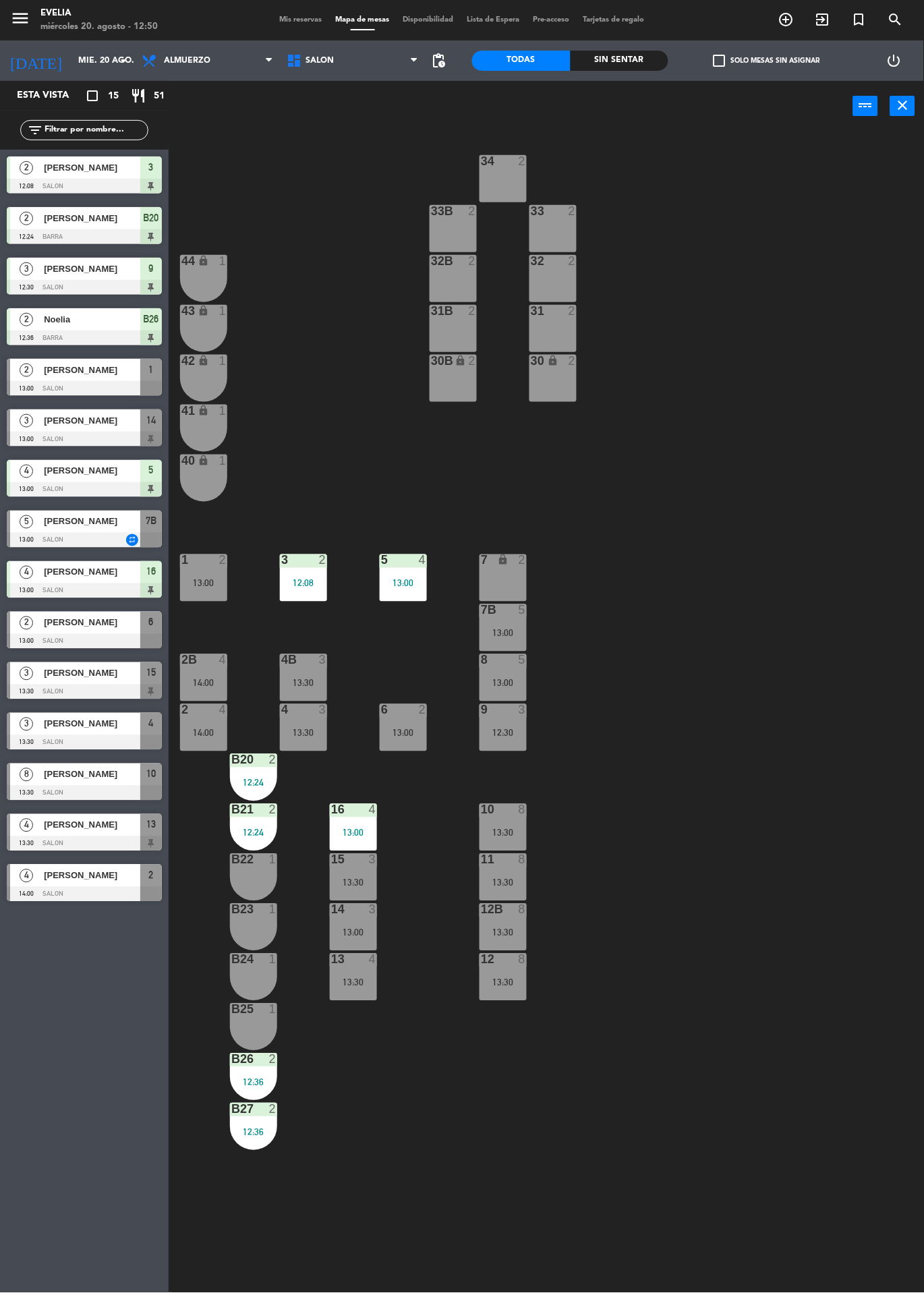
click at [718, 836] on div "34 2 33B 2 33 2 44 lock 1 32B 2 32 2 43 lock 1 31B 2 31 2 42 lock 1 30B lock 2 …" at bounding box center [551, 712] width 746 height 1161
